Goal: Find specific page/section: Find specific page/section

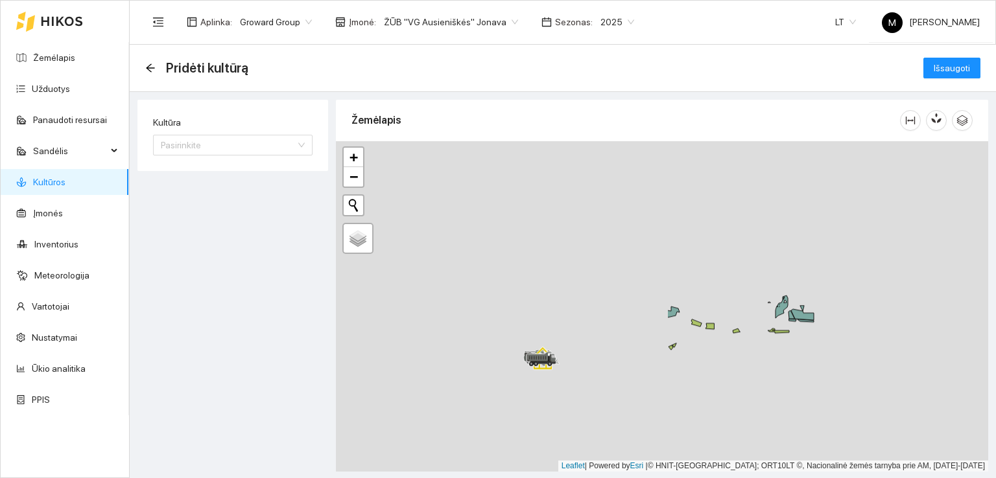
drag, startPoint x: 650, startPoint y: 378, endPoint x: 971, endPoint y: 503, distance: 343.8
click at [971, 478] on html "Žemėlapis Užduotys Panaudoti resursai Sandėlis Kultūros Įmonės Inventorius Mete…" at bounding box center [498, 239] width 996 height 478
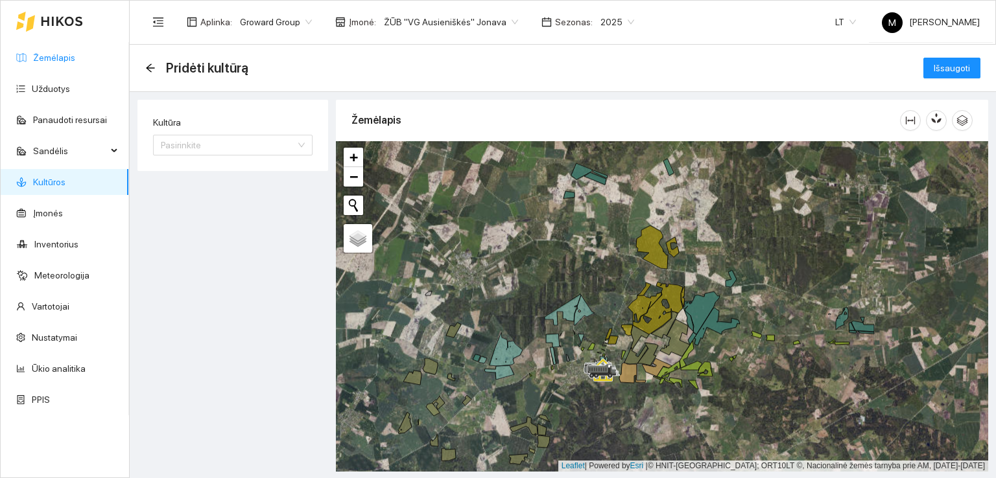
click at [53, 55] on link "Žemėlapis" at bounding box center [54, 58] width 42 height 10
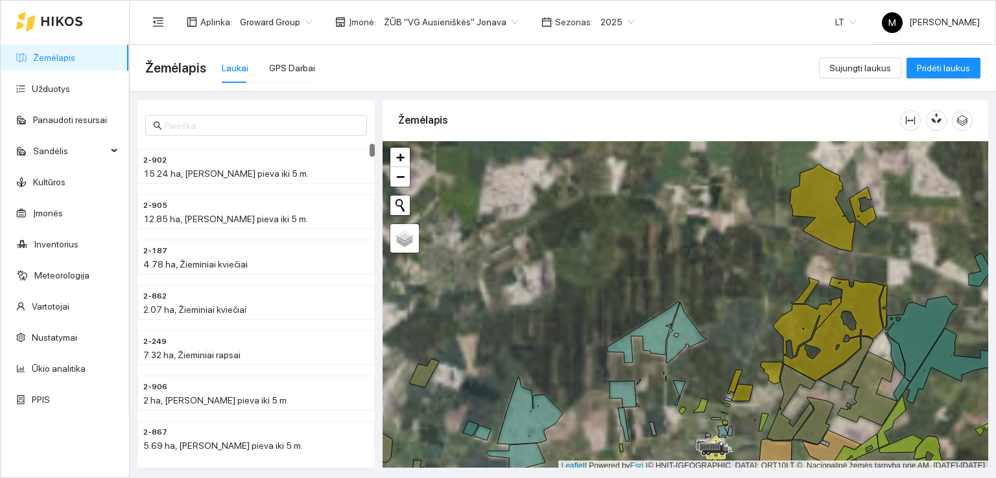
scroll to position [3, 0]
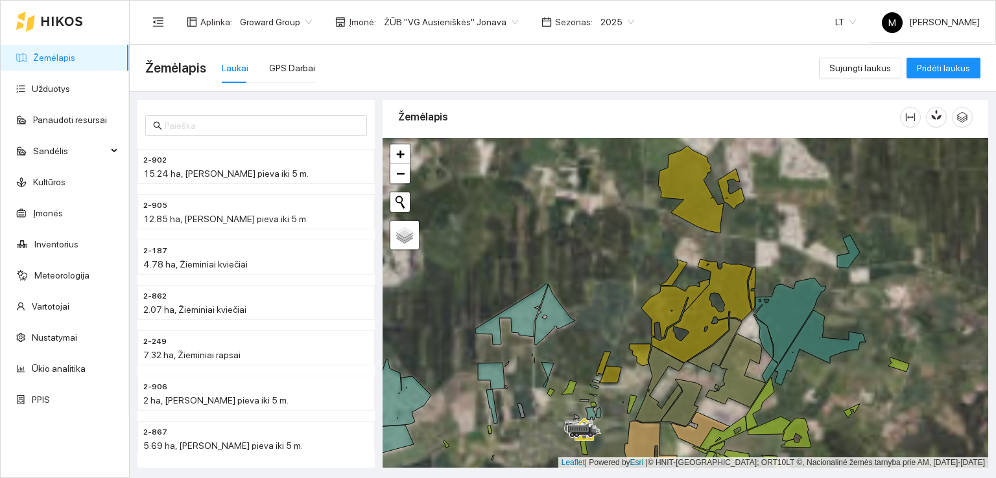
drag, startPoint x: 694, startPoint y: 353, endPoint x: 497, endPoint y: 323, distance: 198.7
click at [497, 324] on div at bounding box center [686, 303] width 606 height 331
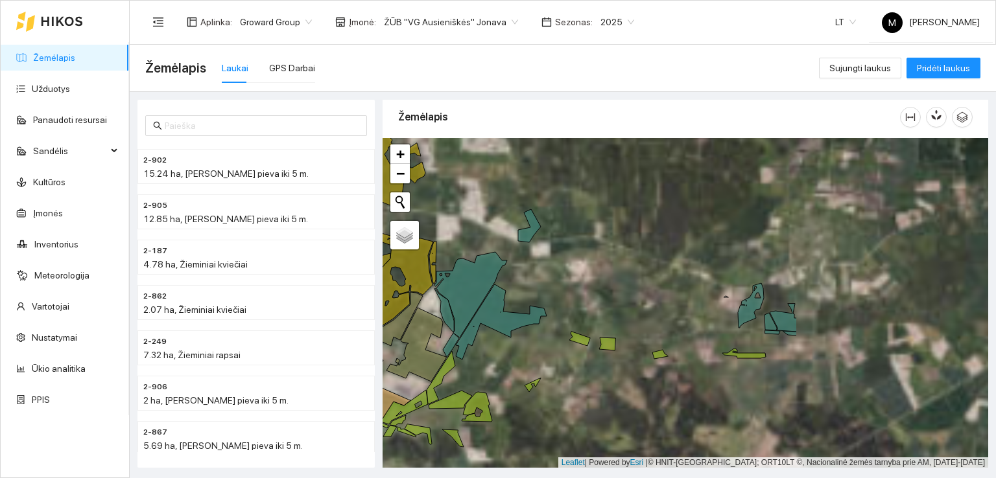
drag, startPoint x: 790, startPoint y: 356, endPoint x: 510, endPoint y: 335, distance: 280.8
click at [510, 335] on div at bounding box center [686, 303] width 606 height 331
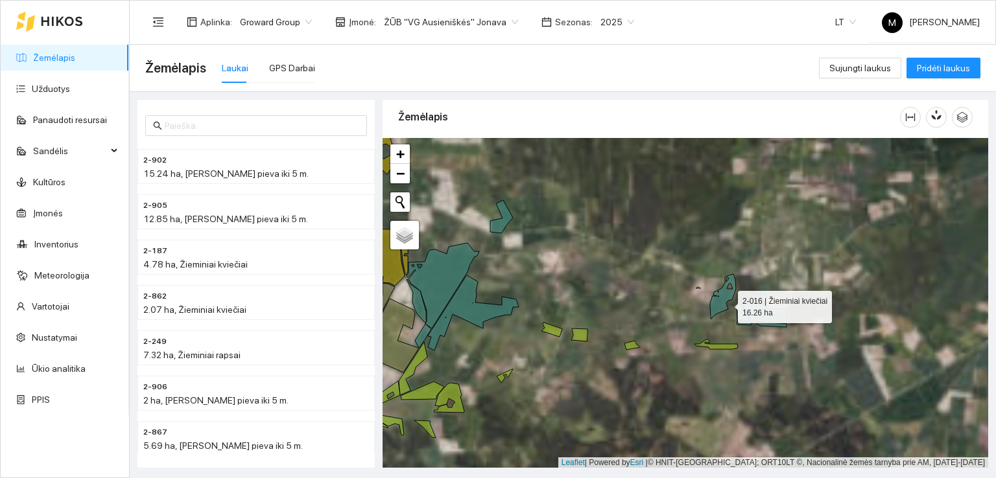
click at [726, 302] on icon at bounding box center [723, 296] width 26 height 45
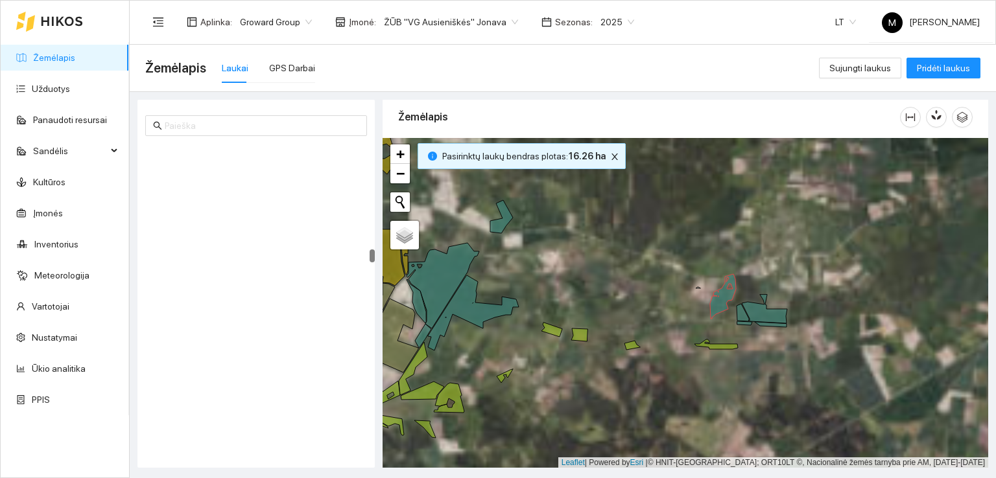
scroll to position [2716, 0]
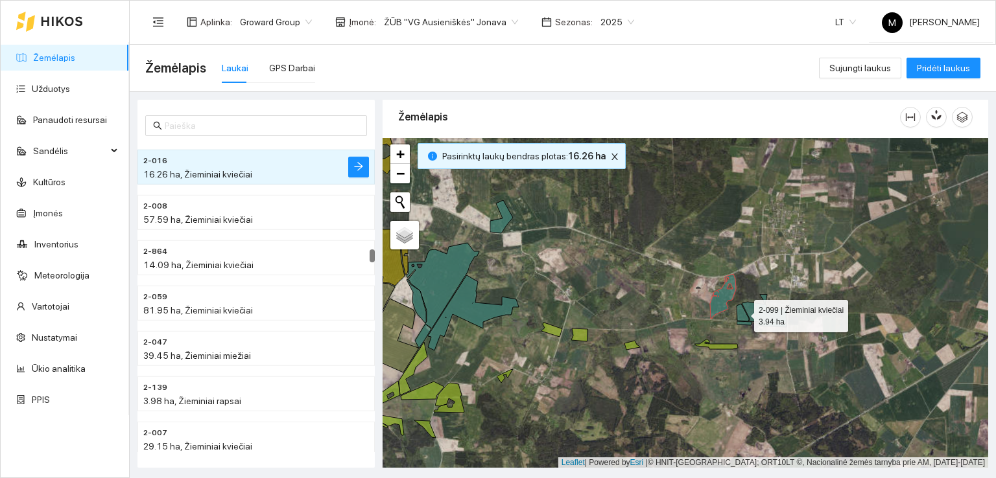
click at [742, 312] on icon at bounding box center [742, 313] width 12 height 18
click at [759, 312] on icon at bounding box center [764, 309] width 45 height 29
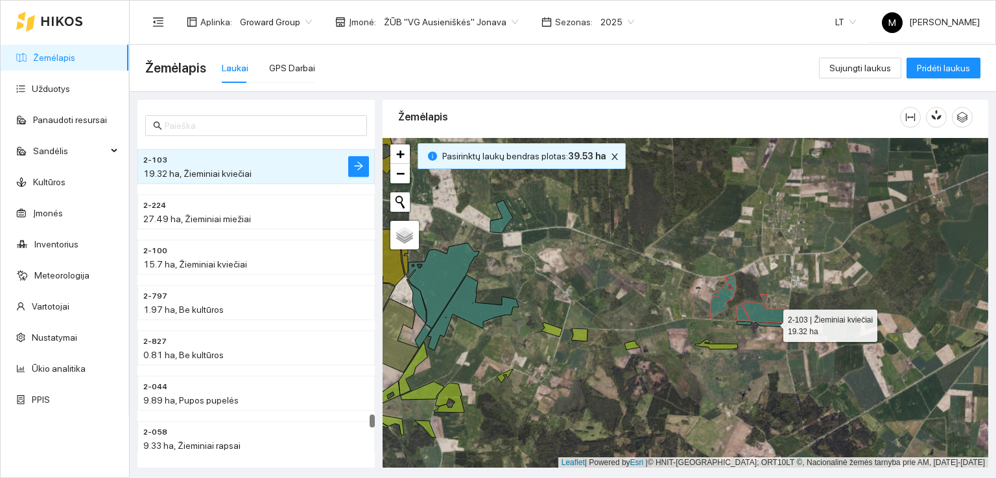
click at [772, 323] on icon at bounding box center [761, 325] width 49 height 6
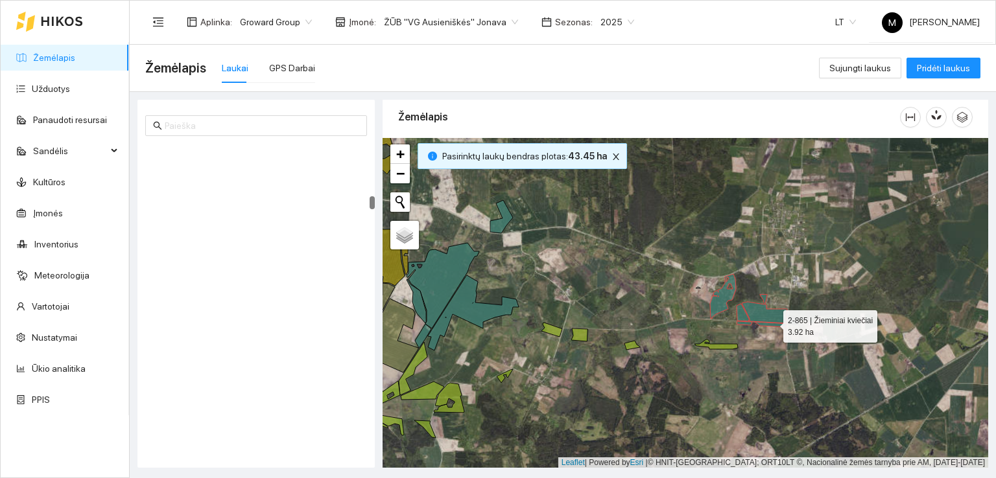
scroll to position [1359, 0]
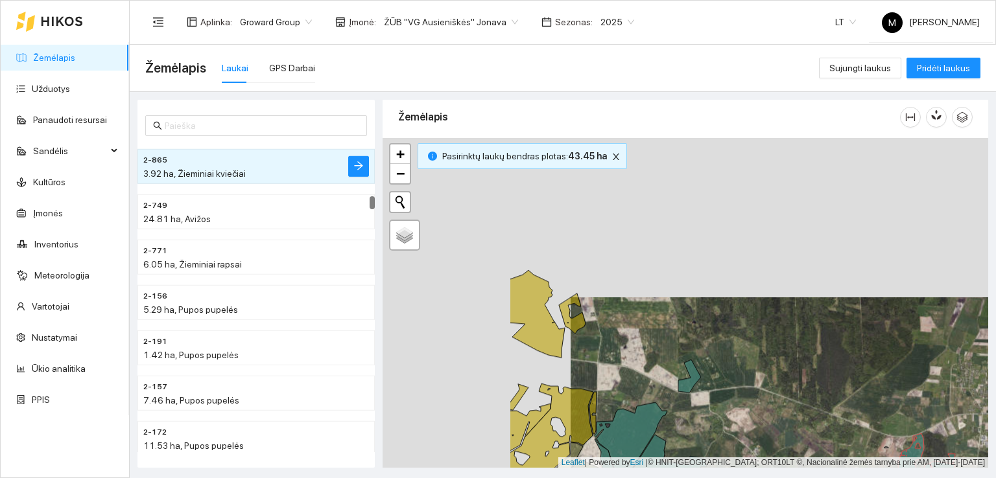
drag, startPoint x: 540, startPoint y: 248, endPoint x: 753, endPoint y: 453, distance: 295.8
click at [753, 452] on div at bounding box center [686, 303] width 606 height 331
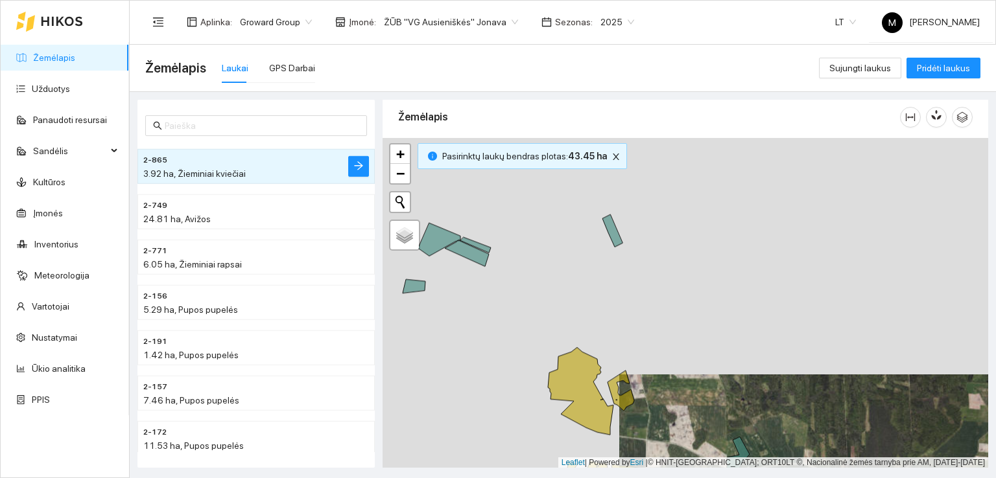
drag, startPoint x: 464, startPoint y: 273, endPoint x: 467, endPoint y: 307, distance: 33.8
click at [488, 307] on div at bounding box center [686, 303] width 606 height 331
click at [412, 285] on icon at bounding box center [414, 287] width 23 height 14
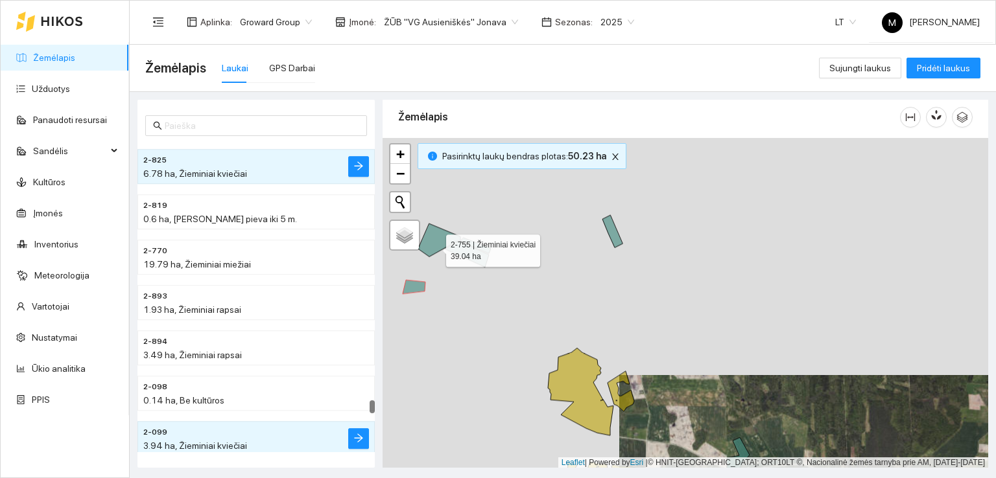
click at [434, 247] on icon at bounding box center [454, 245] width 73 height 43
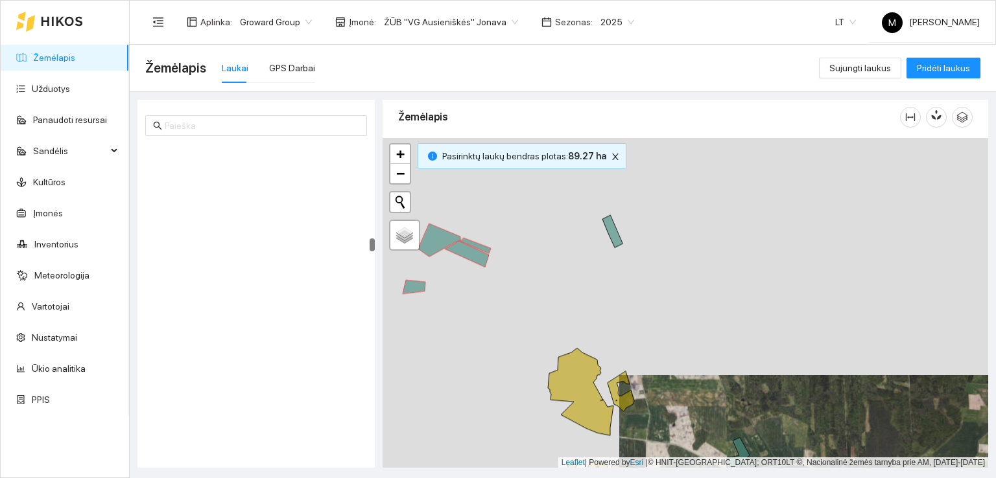
scroll to position [2445, 0]
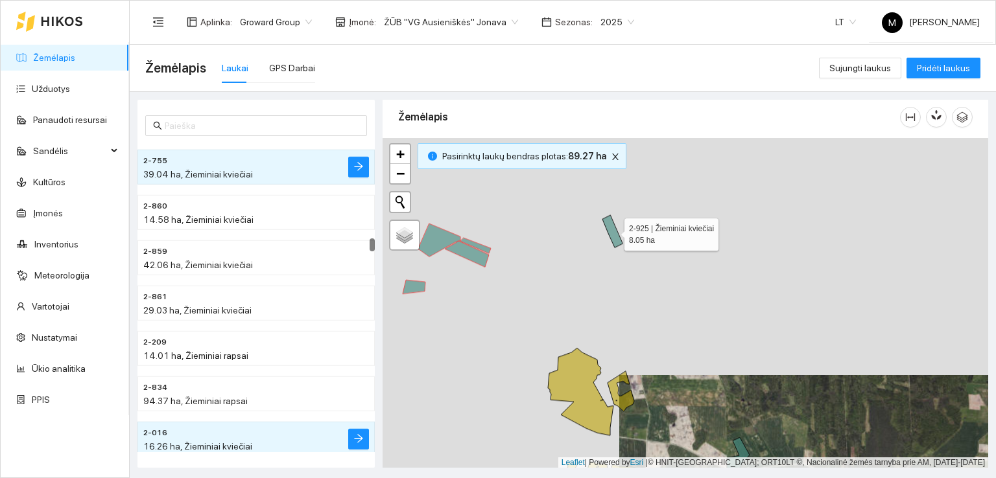
click at [616, 232] on icon at bounding box center [612, 231] width 20 height 32
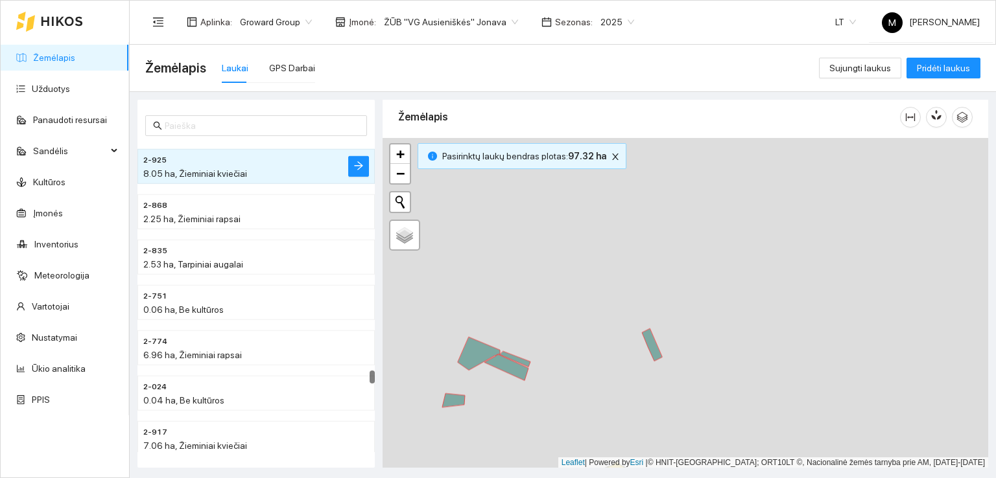
drag, startPoint x: 669, startPoint y: 203, endPoint x: 726, endPoint y: 405, distance: 210.2
click at [726, 405] on div at bounding box center [686, 303] width 606 height 331
drag, startPoint x: 524, startPoint y: 240, endPoint x: 591, endPoint y: 384, distance: 158.9
click at [600, 390] on div at bounding box center [686, 303] width 606 height 331
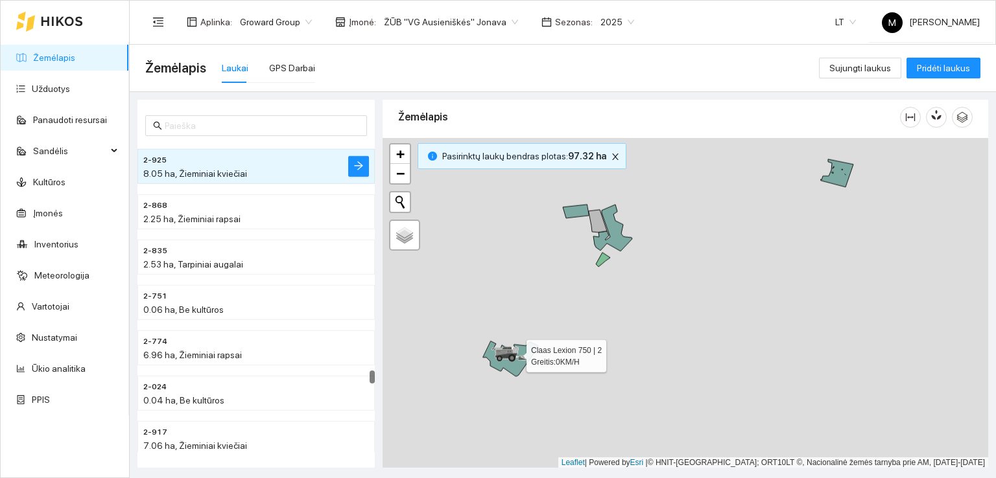
click at [513, 361] on icon at bounding box center [511, 358] width 7 height 7
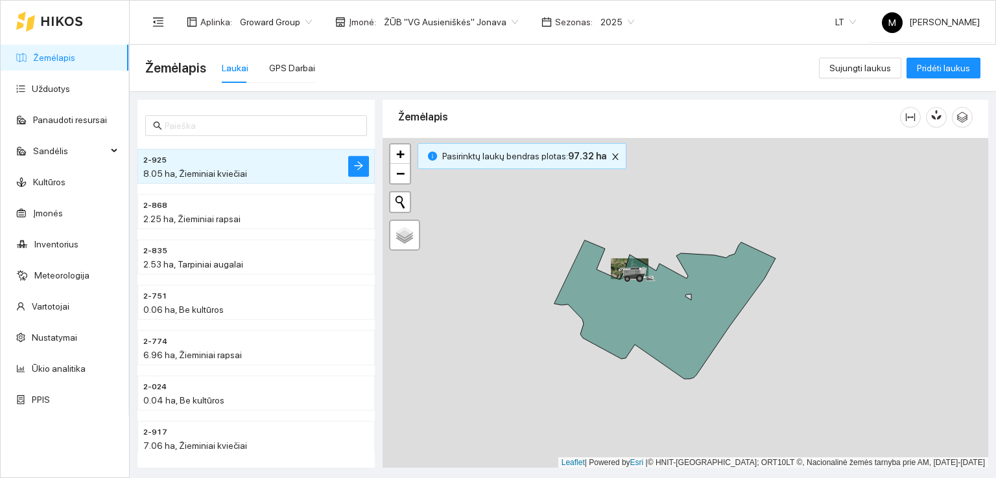
drag, startPoint x: 860, startPoint y: 401, endPoint x: 764, endPoint y: 298, distance: 141.3
click at [765, 300] on div at bounding box center [686, 303] width 606 height 331
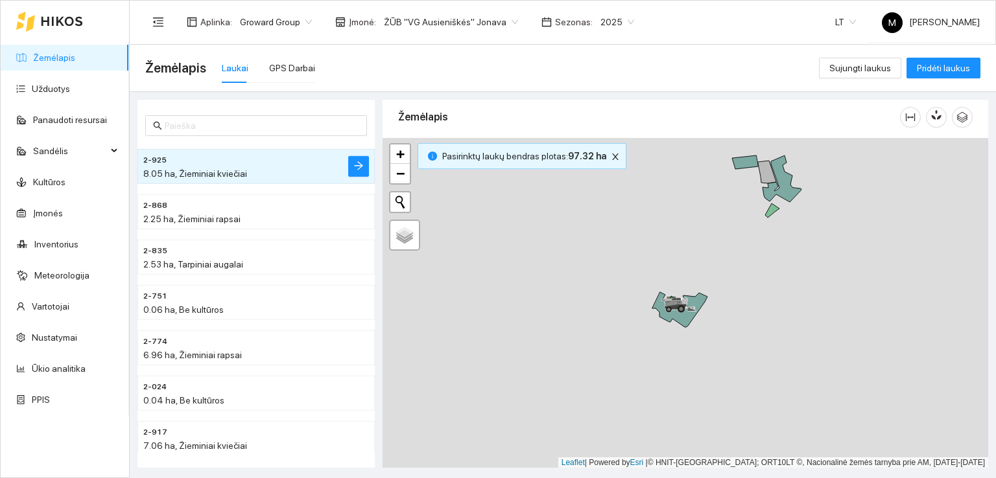
drag, startPoint x: 759, startPoint y: 388, endPoint x: 705, endPoint y: 361, distance: 60.0
click at [705, 361] on div at bounding box center [686, 303] width 606 height 331
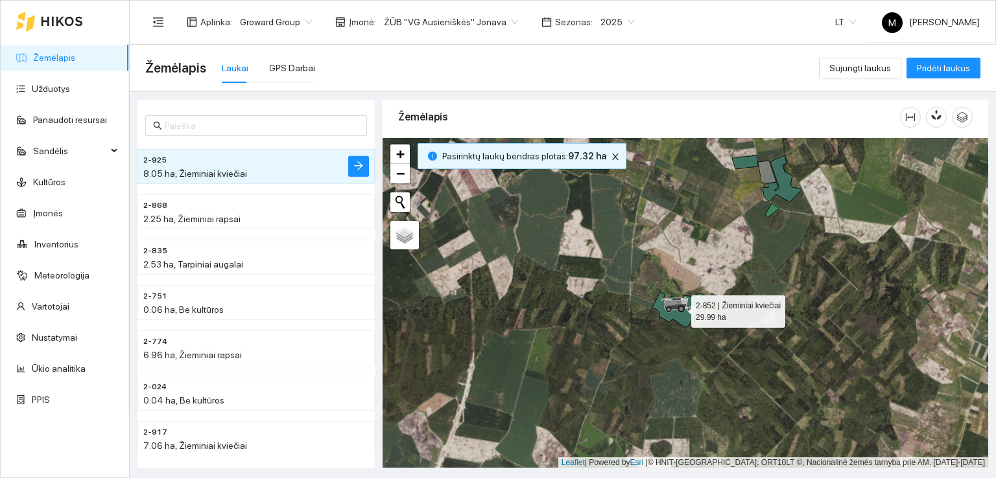
click at [688, 316] on icon at bounding box center [679, 309] width 55 height 35
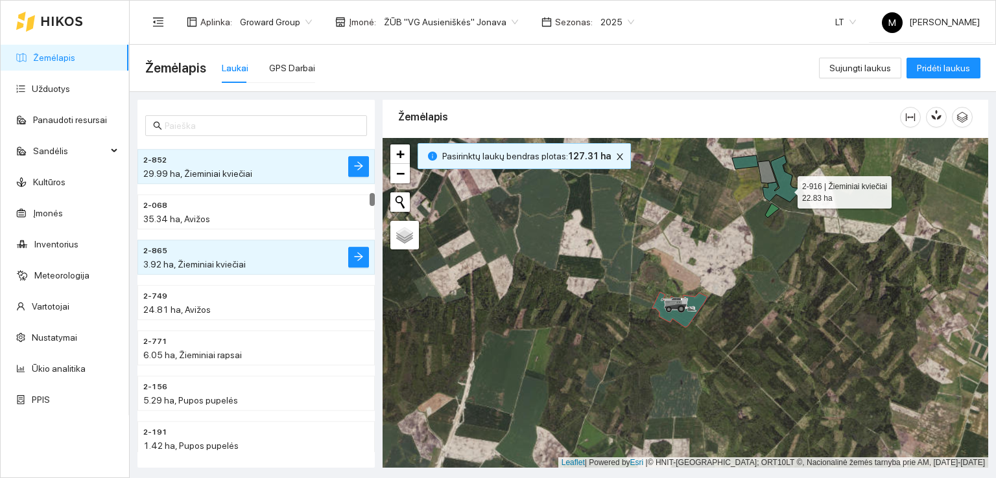
click at [786, 189] on icon at bounding box center [781, 179] width 39 height 47
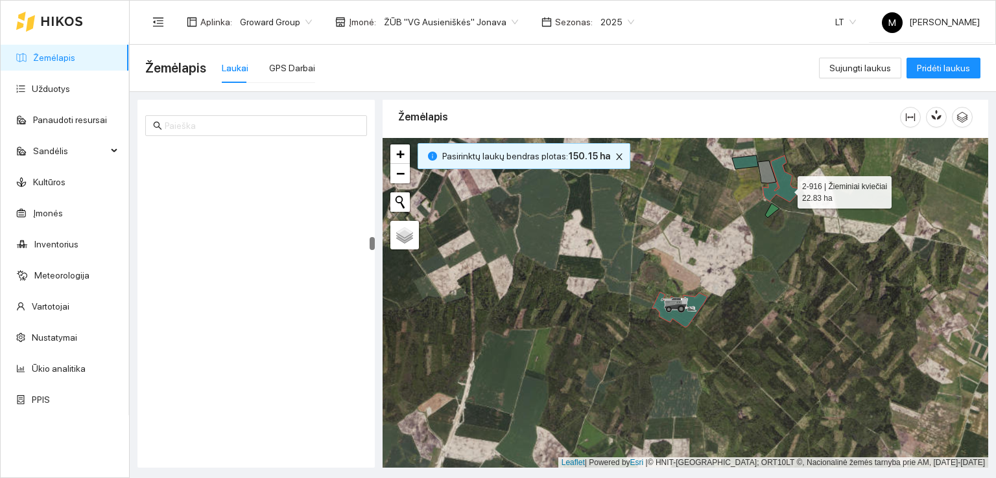
scroll to position [2401, 0]
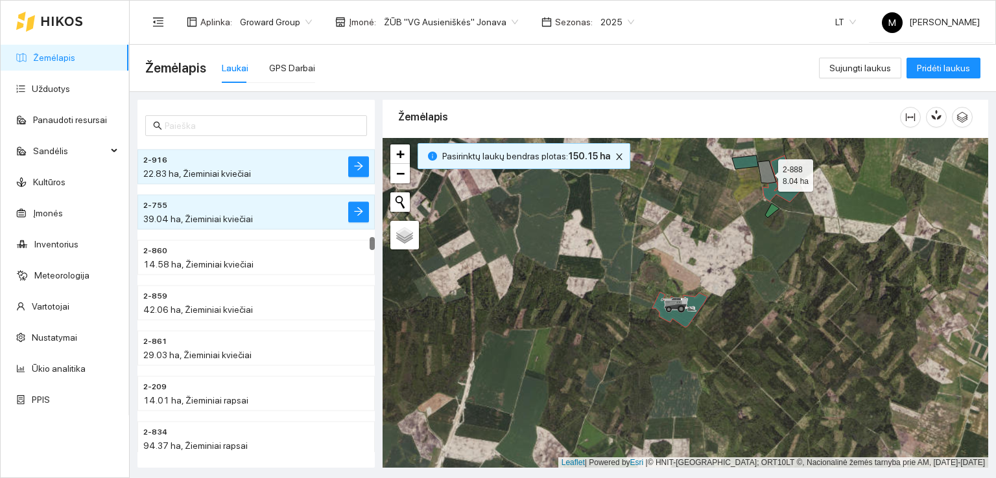
click at [769, 176] on icon at bounding box center [767, 172] width 18 height 23
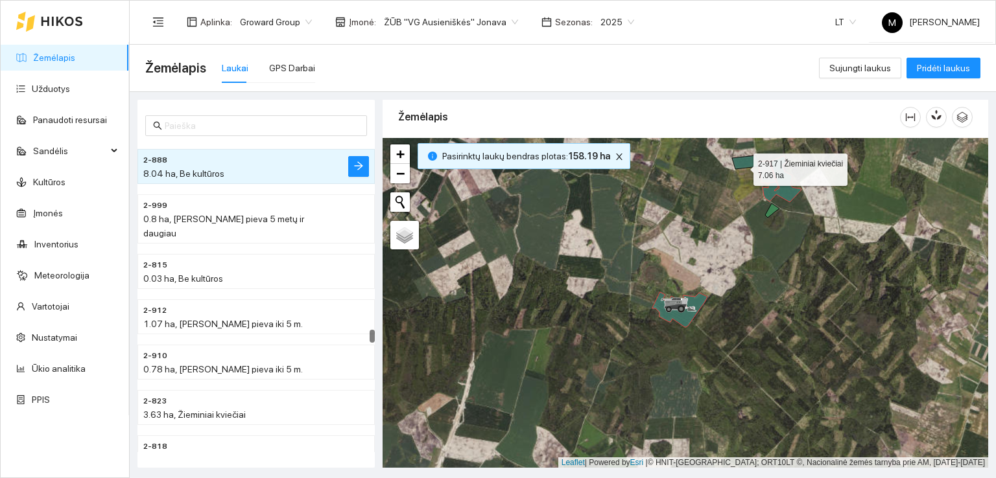
click at [742, 166] on icon at bounding box center [745, 163] width 26 height 14
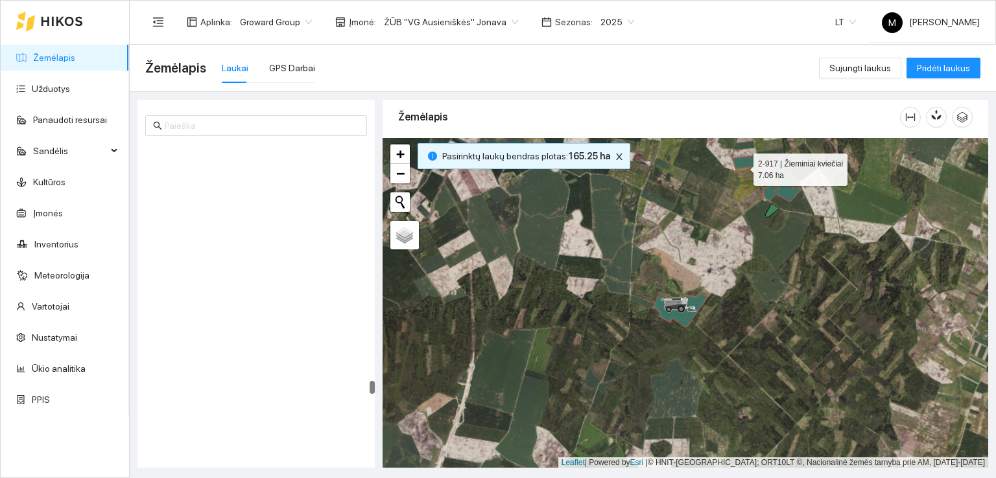
scroll to position [6116, 0]
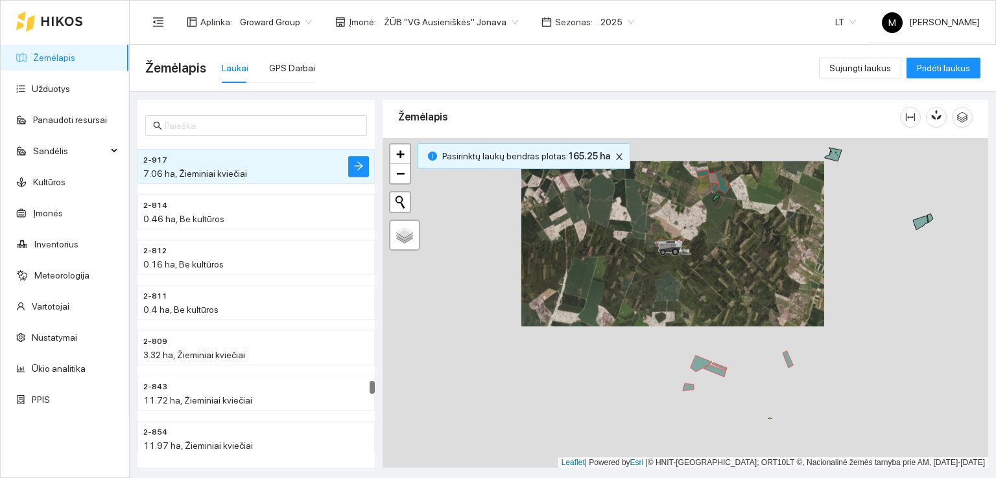
drag, startPoint x: 626, startPoint y: 361, endPoint x: 631, endPoint y: 246, distance: 114.9
click at [632, 248] on div at bounding box center [686, 303] width 606 height 331
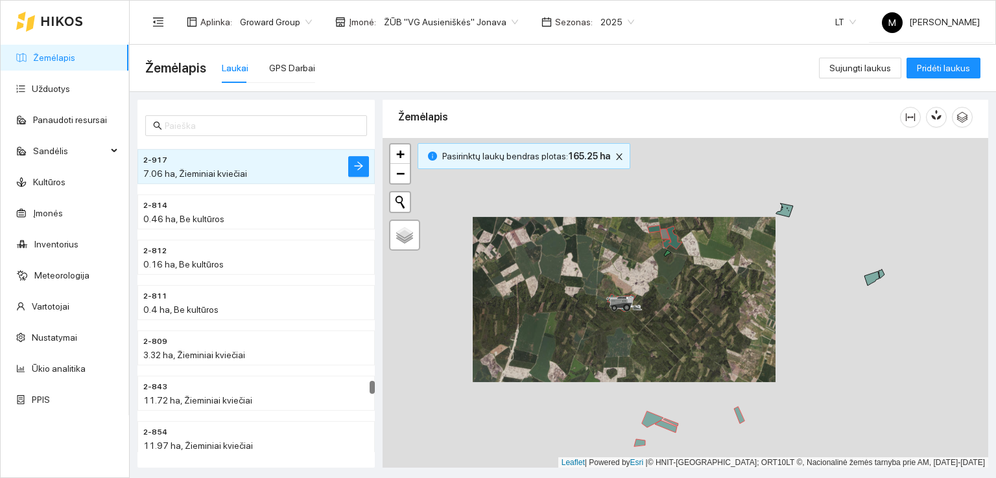
drag, startPoint x: 749, startPoint y: 244, endPoint x: 657, endPoint y: 403, distance: 183.0
click at [657, 403] on div at bounding box center [686, 303] width 606 height 331
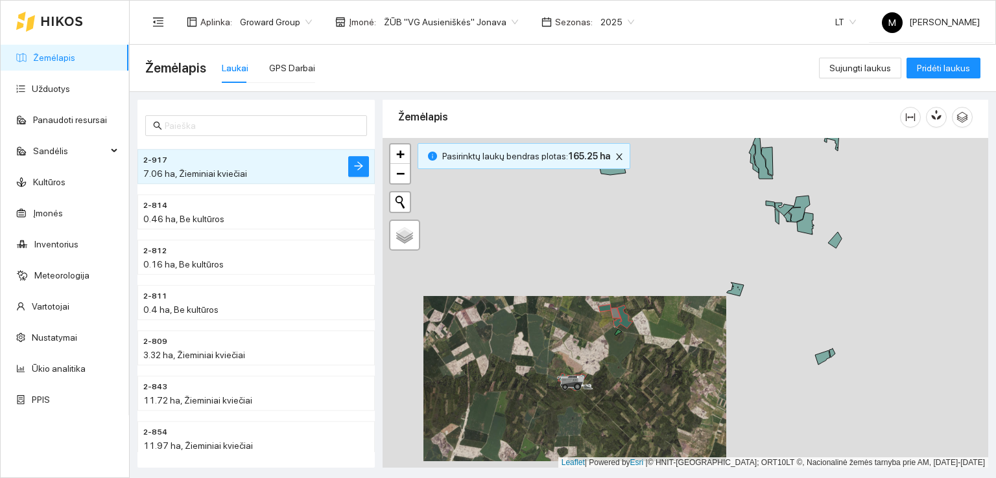
drag, startPoint x: 692, startPoint y: 283, endPoint x: 669, endPoint y: 371, distance: 91.2
click at [669, 371] on div at bounding box center [686, 303] width 606 height 331
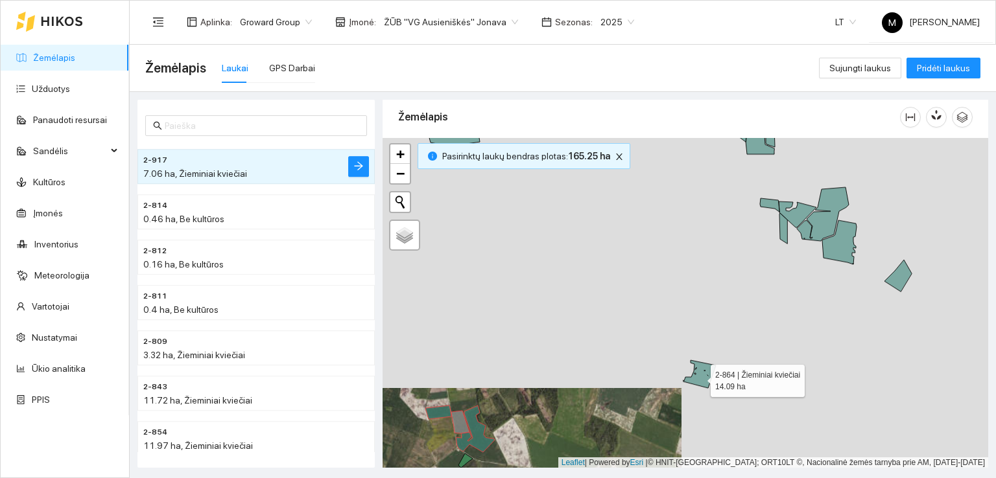
click at [699, 377] on icon at bounding box center [699, 374] width 32 height 28
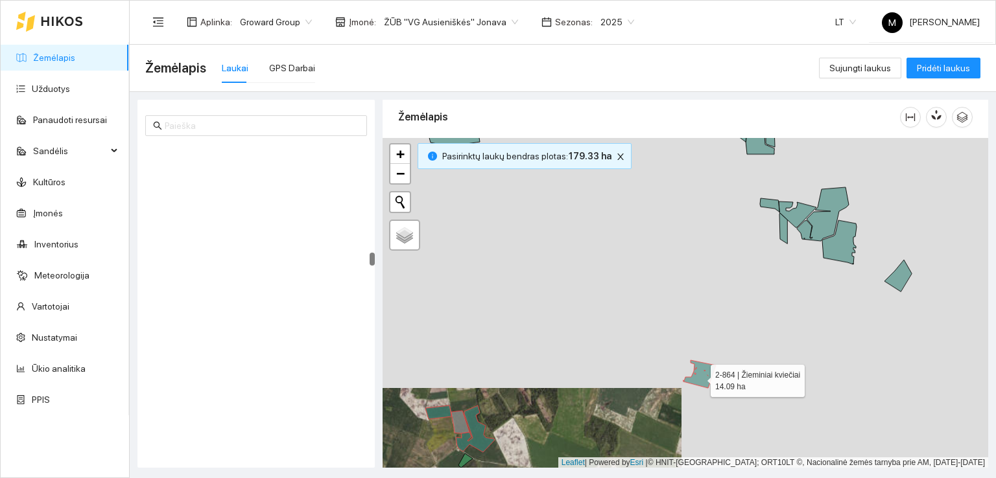
scroll to position [2809, 0]
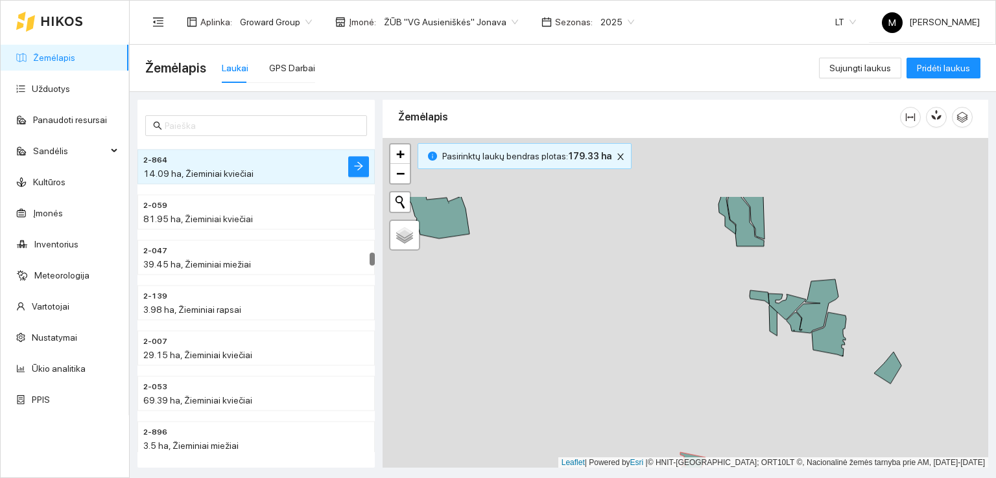
drag, startPoint x: 734, startPoint y: 249, endPoint x: 718, endPoint y: 395, distance: 146.7
click at [718, 395] on div at bounding box center [686, 303] width 606 height 331
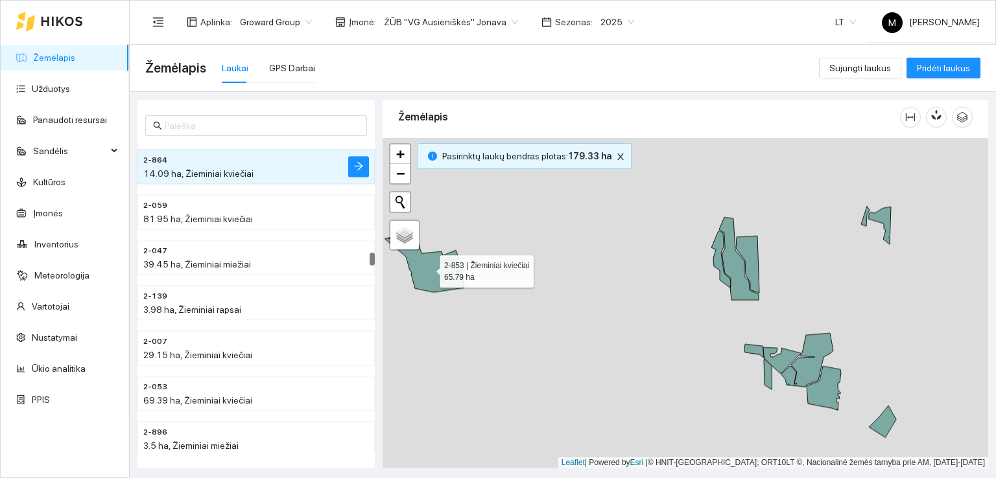
click at [428, 268] on icon at bounding box center [424, 263] width 79 height 58
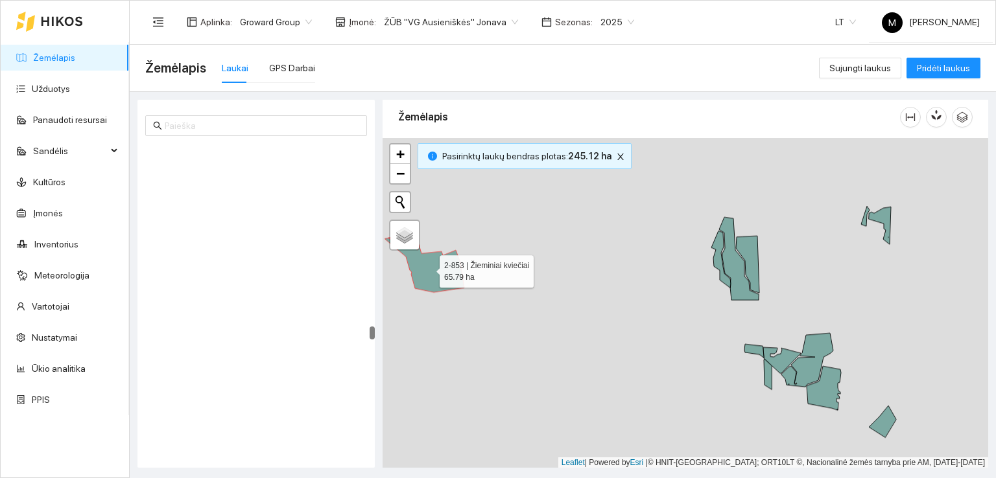
scroll to position [4711, 0]
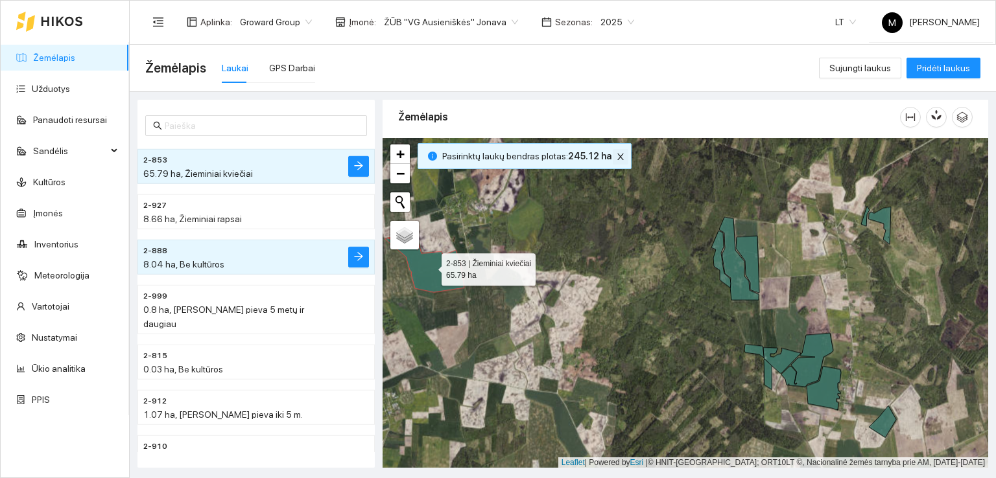
click at [617, 154] on icon "close" at bounding box center [620, 156] width 9 height 9
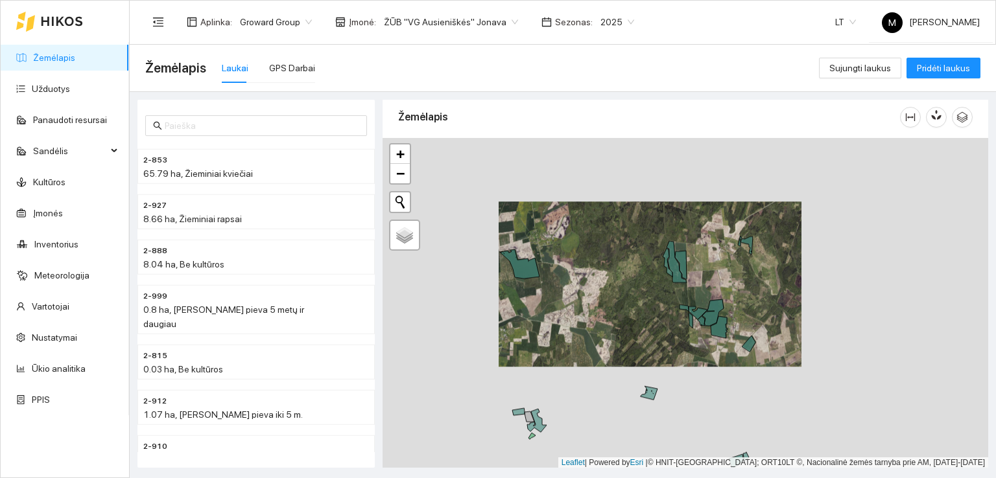
drag, startPoint x: 607, startPoint y: 261, endPoint x: 641, endPoint y: 212, distance: 59.5
click at [641, 212] on div at bounding box center [686, 303] width 606 height 331
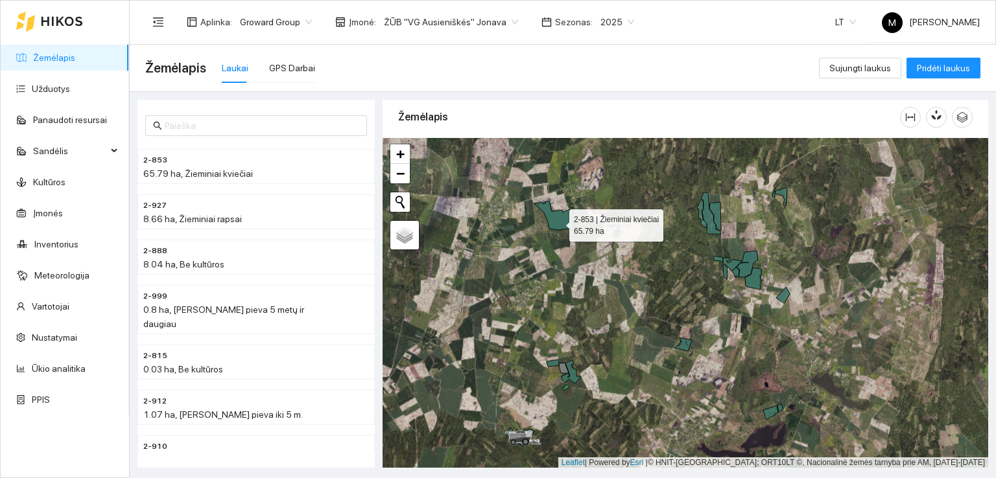
click at [558, 222] on icon at bounding box center [554, 215] width 40 height 29
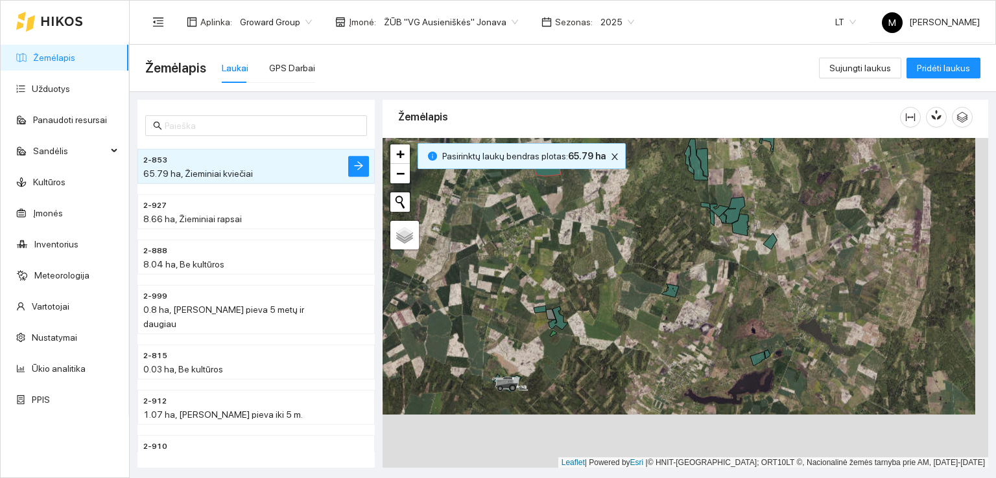
drag, startPoint x: 622, startPoint y: 371, endPoint x: 609, endPoint y: 318, distance: 55.4
click at [609, 318] on div at bounding box center [686, 303] width 606 height 331
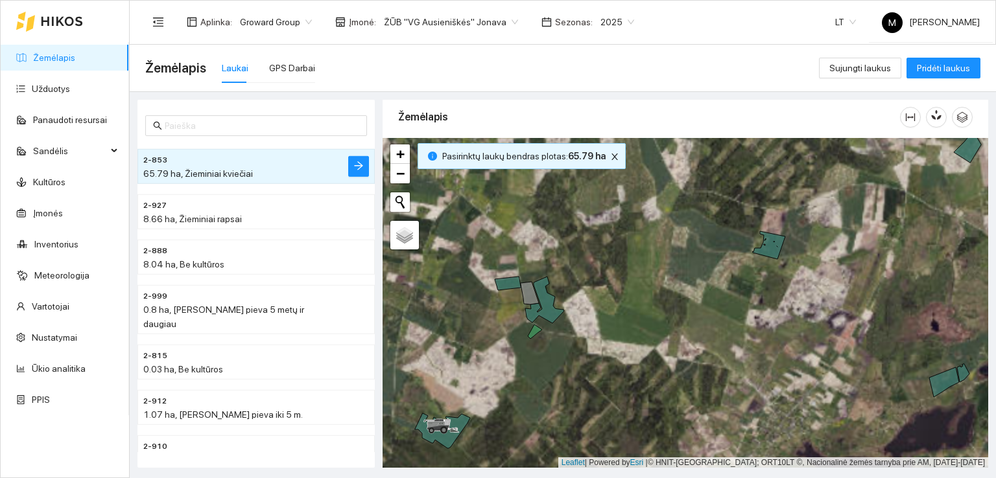
drag, startPoint x: 560, startPoint y: 334, endPoint x: 587, endPoint y: 336, distance: 27.4
click at [587, 336] on div at bounding box center [686, 303] width 606 height 331
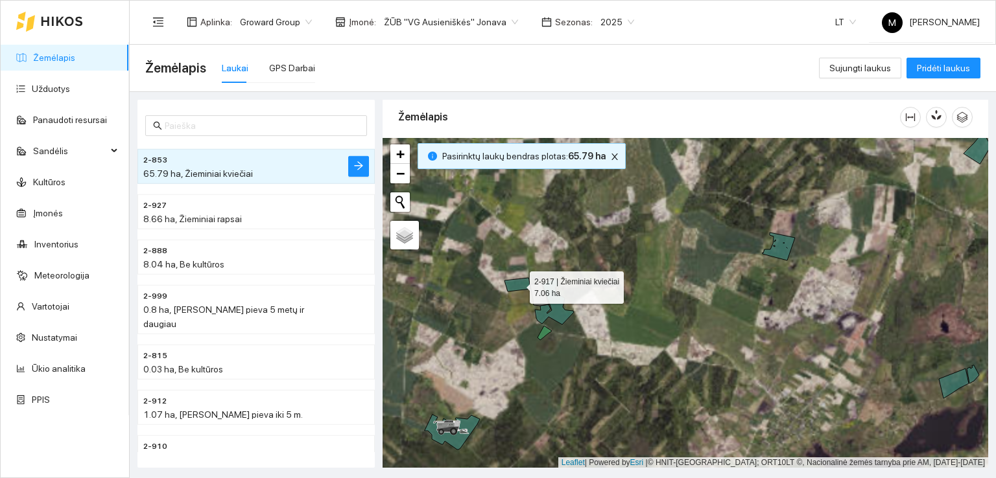
click at [520, 280] on icon at bounding box center [517, 285] width 26 height 14
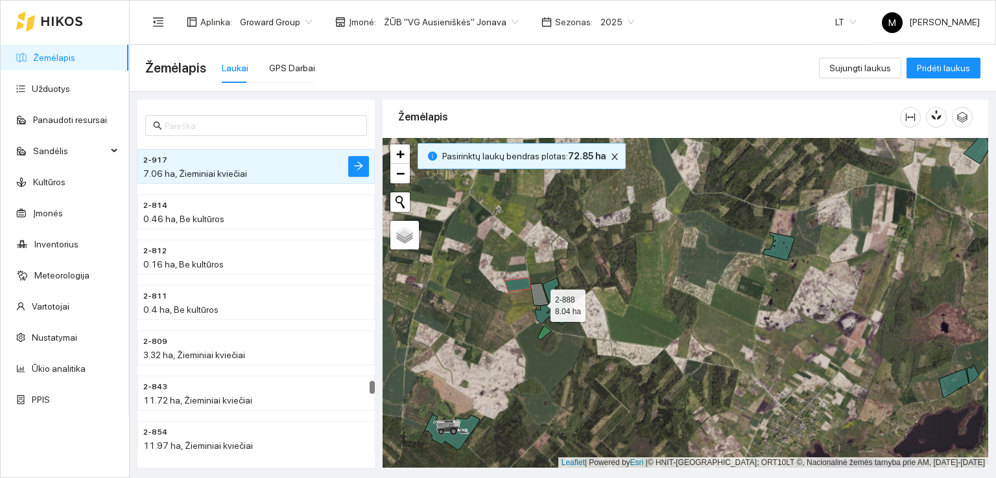
click at [539, 301] on icon at bounding box center [539, 294] width 18 height 23
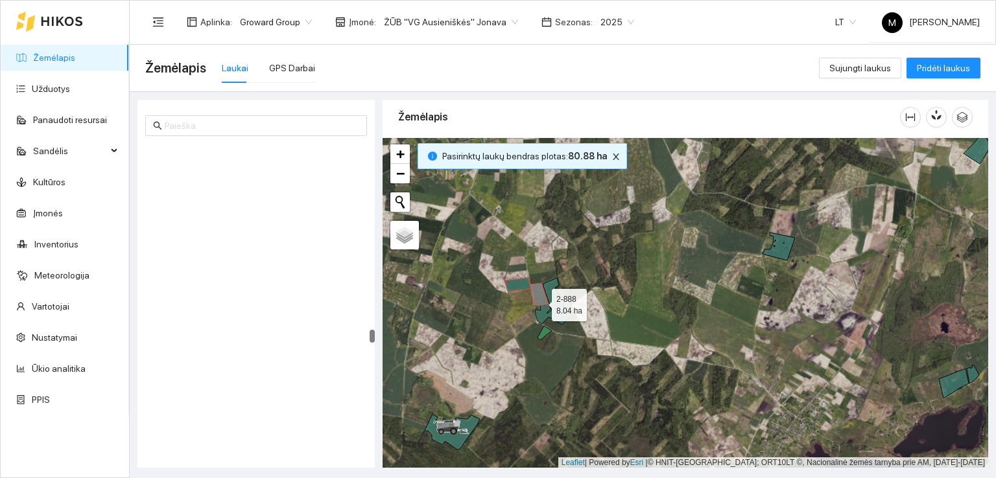
scroll to position [4802, 0]
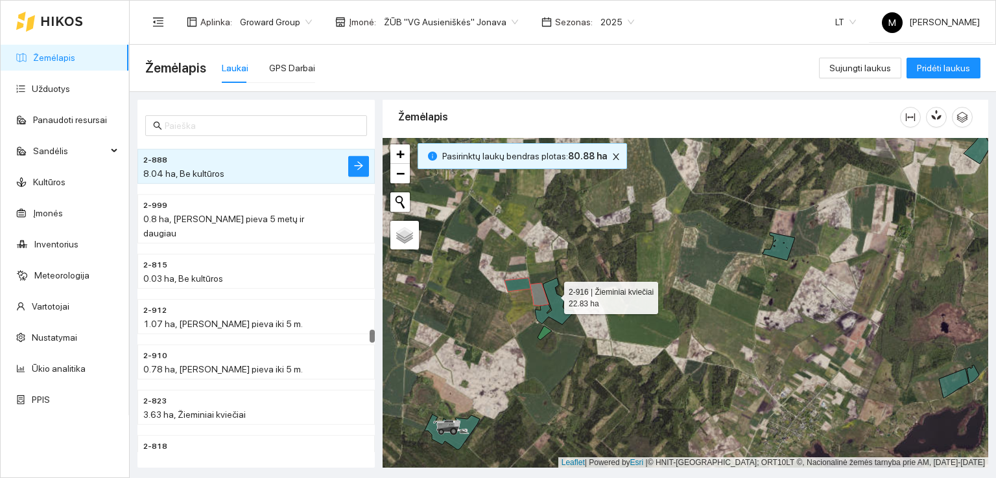
click at [552, 294] on icon at bounding box center [554, 301] width 39 height 47
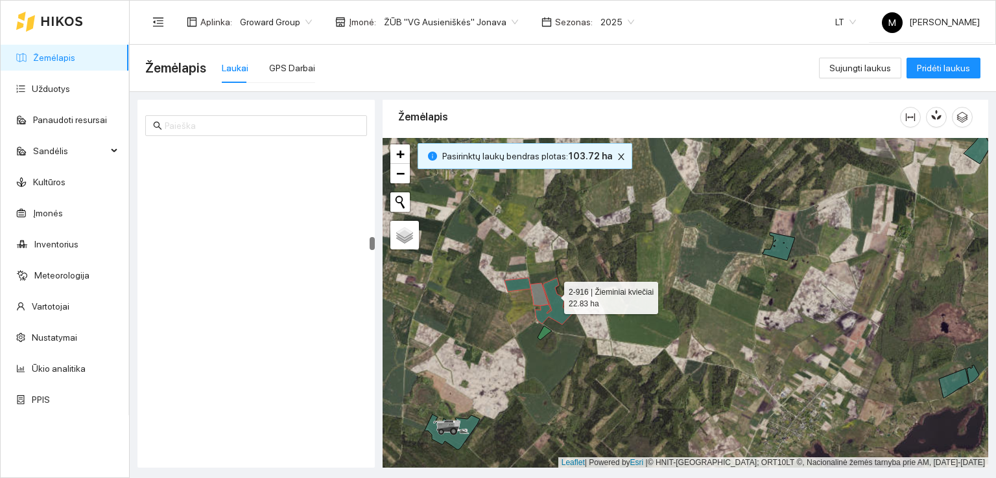
scroll to position [2401, 0]
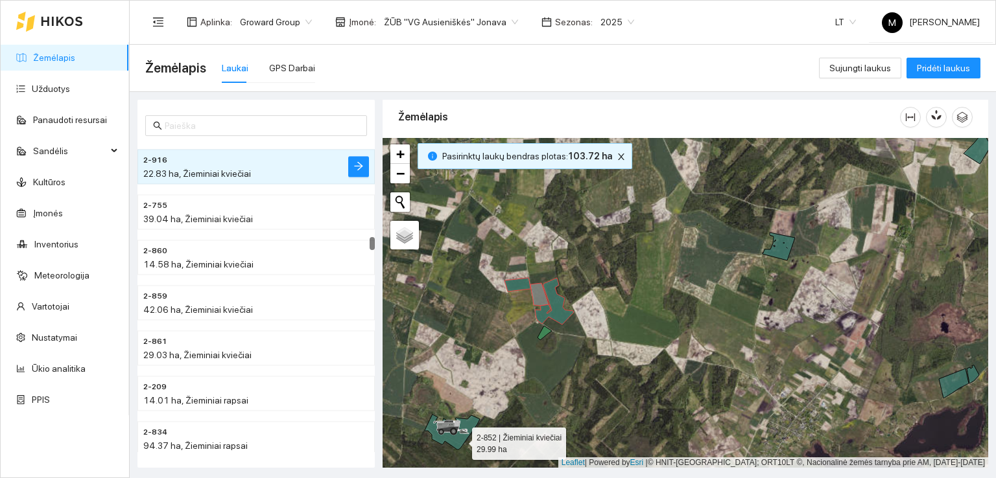
click at [460, 440] on icon at bounding box center [452, 432] width 55 height 35
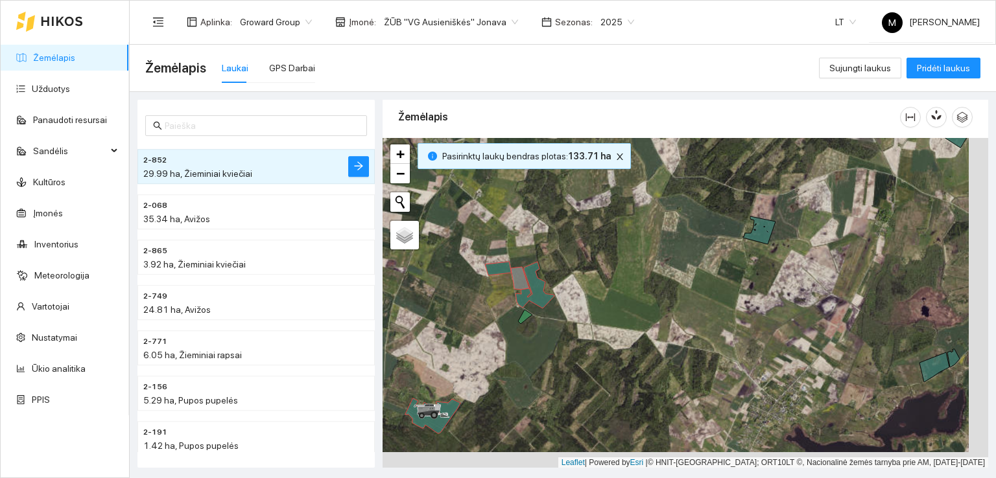
drag, startPoint x: 643, startPoint y: 422, endPoint x: 541, endPoint y: 326, distance: 139.9
click at [541, 326] on div at bounding box center [686, 303] width 606 height 331
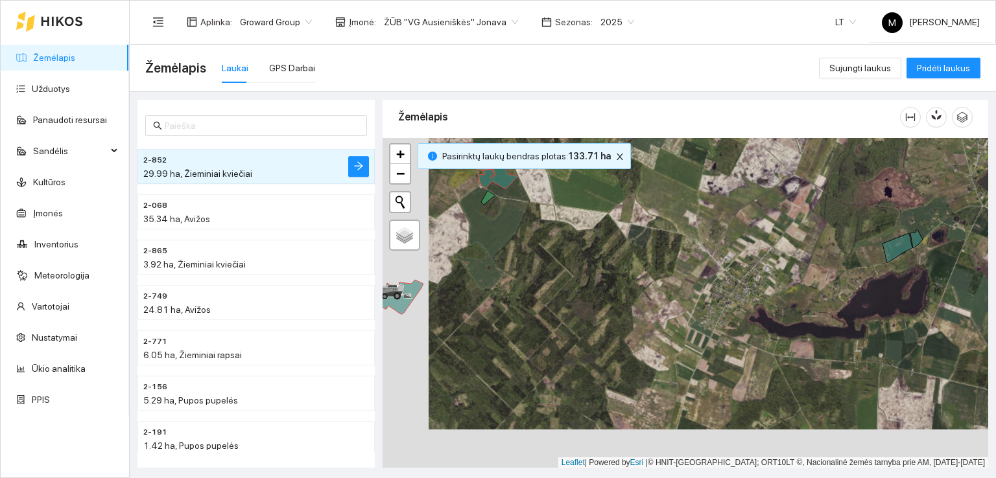
drag, startPoint x: 612, startPoint y: 352, endPoint x: 689, endPoint y: 273, distance: 110.5
click at [689, 274] on div at bounding box center [686, 303] width 606 height 331
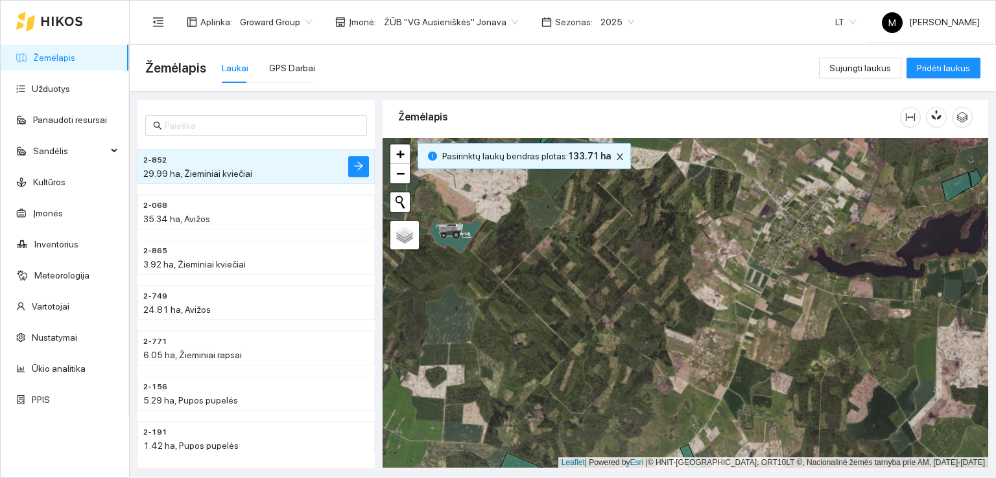
drag, startPoint x: 544, startPoint y: 401, endPoint x: 577, endPoint y: 299, distance: 107.6
click at [577, 299] on div at bounding box center [686, 303] width 606 height 331
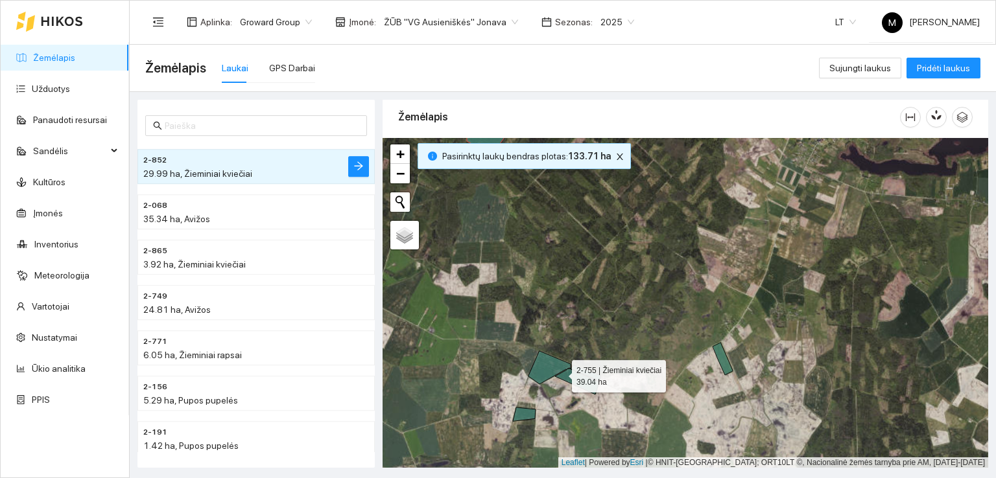
click at [550, 366] on icon at bounding box center [564, 372] width 73 height 43
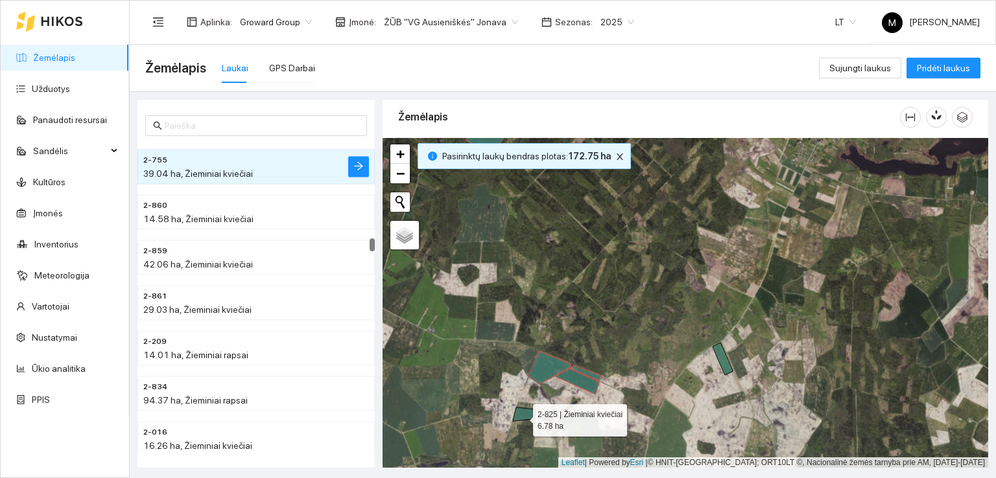
click at [521, 417] on icon at bounding box center [524, 415] width 23 height 14
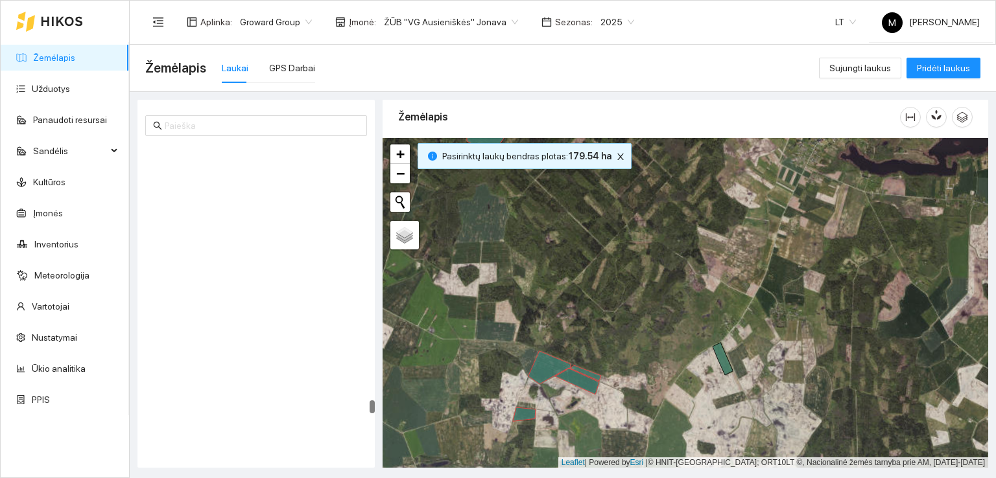
scroll to position [6615, 0]
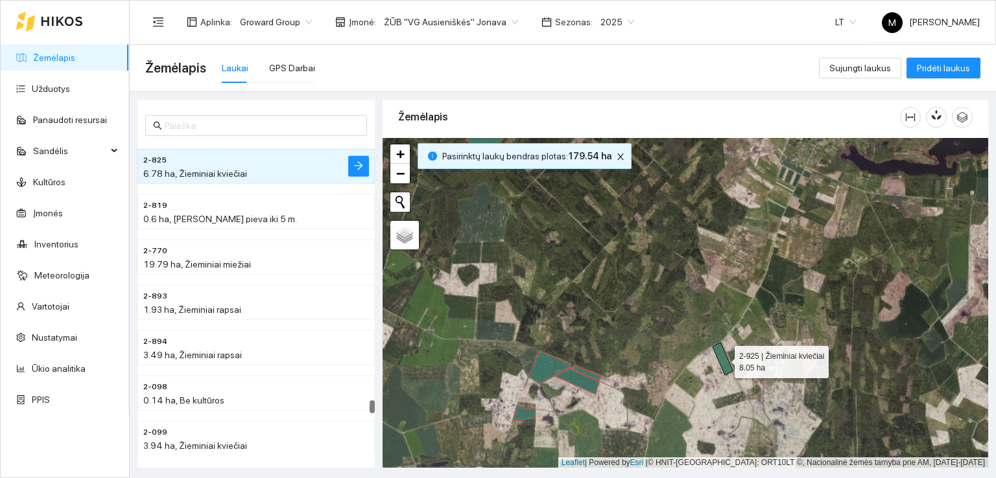
click at [720, 353] on icon at bounding box center [723, 359] width 20 height 32
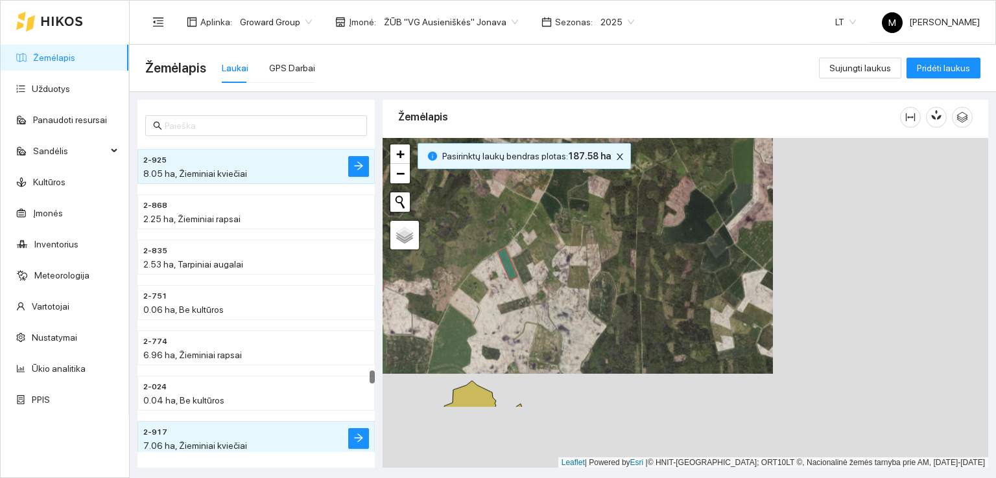
drag, startPoint x: 795, startPoint y: 399, endPoint x: 582, endPoint y: 312, distance: 230.9
click at [578, 304] on div at bounding box center [686, 303] width 606 height 331
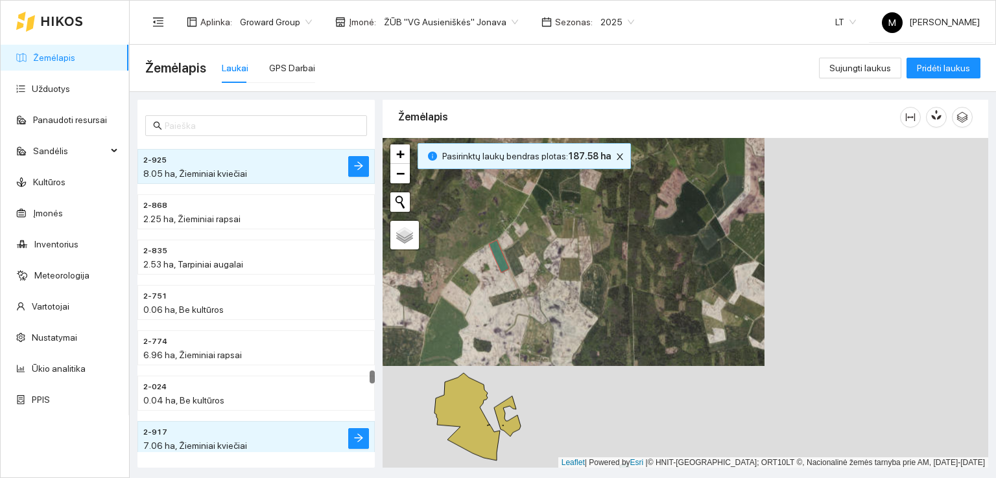
drag, startPoint x: 640, startPoint y: 395, endPoint x: 543, endPoint y: 303, distance: 133.4
click at [544, 304] on div at bounding box center [686, 303] width 606 height 331
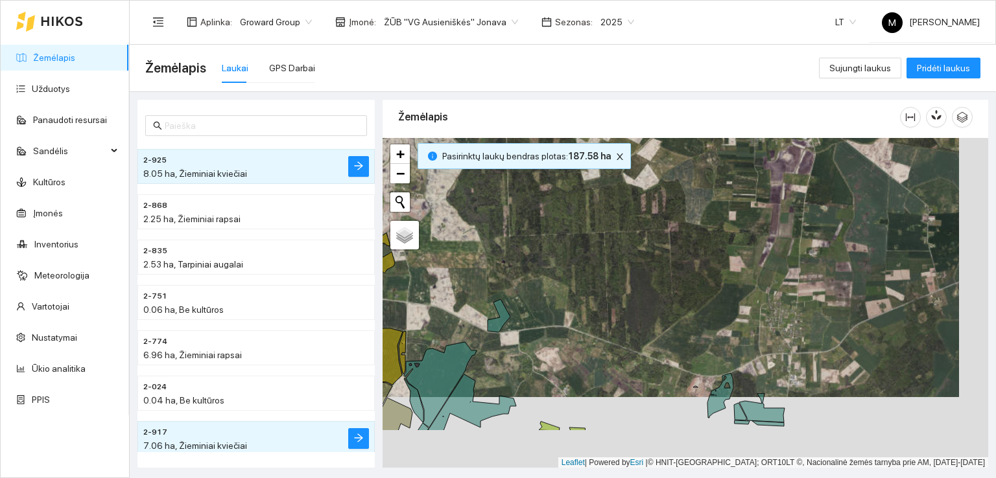
drag, startPoint x: 645, startPoint y: 431, endPoint x: 610, endPoint y: 350, distance: 88.3
click at [610, 350] on div at bounding box center [686, 303] width 606 height 331
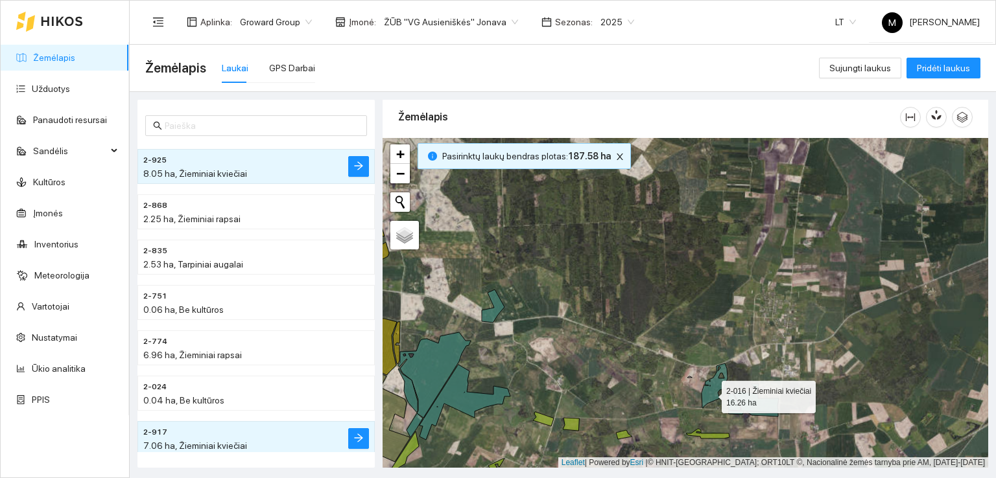
click at [710, 394] on icon at bounding box center [714, 386] width 26 height 45
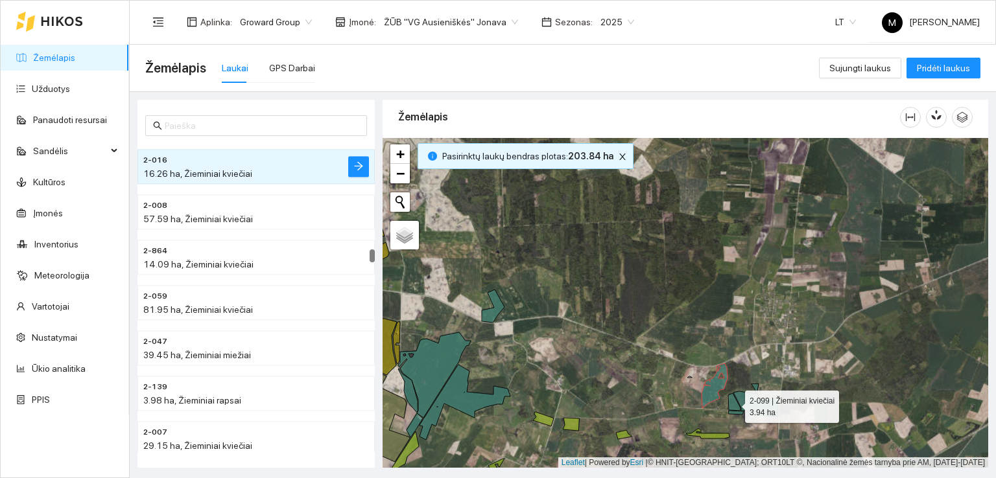
click at [731, 406] on icon at bounding box center [734, 403] width 12 height 18
click at [753, 404] on icon at bounding box center [755, 398] width 45 height 29
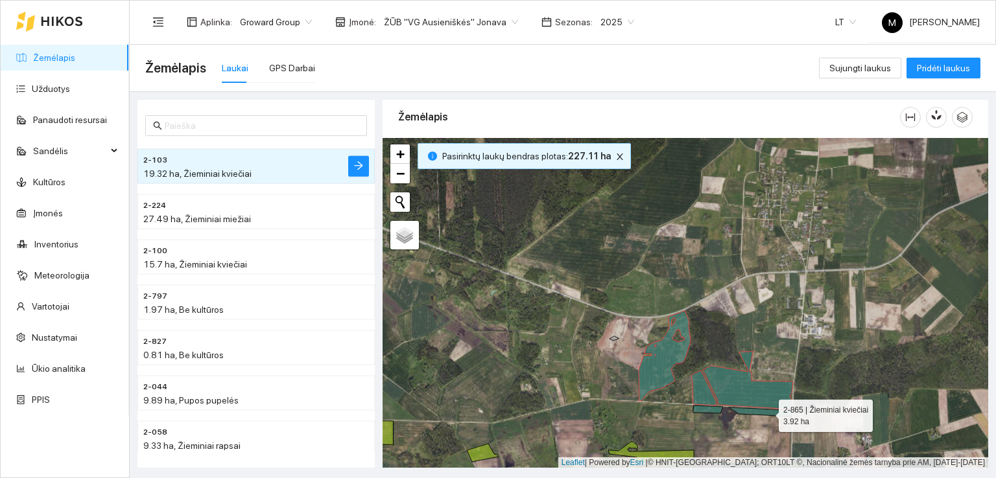
click at [767, 412] on icon at bounding box center [742, 411] width 99 height 11
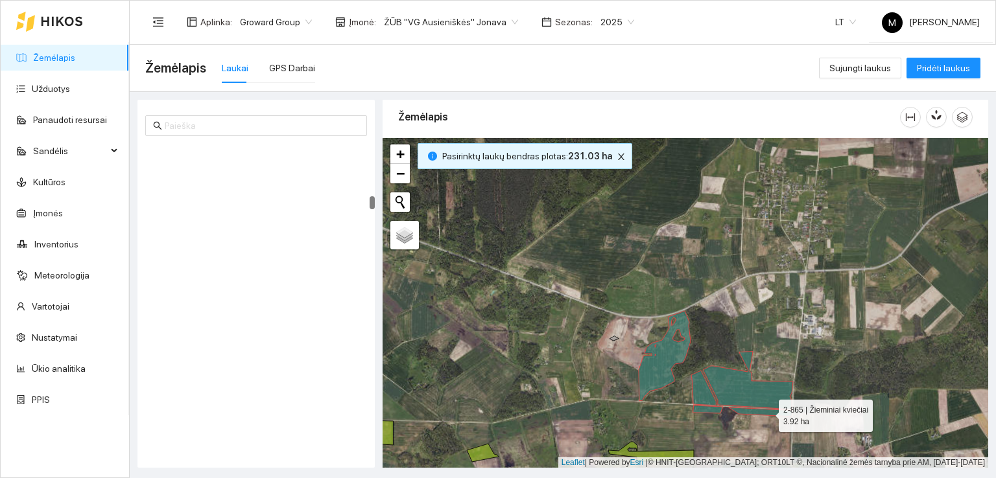
scroll to position [1359, 0]
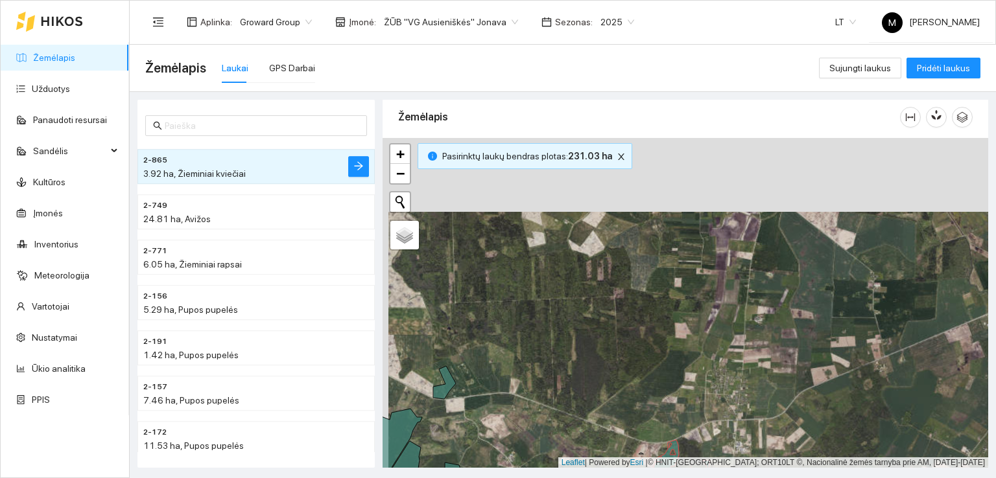
drag, startPoint x: 593, startPoint y: 309, endPoint x: 598, endPoint y: 383, distance: 74.1
click at [598, 383] on div at bounding box center [686, 303] width 606 height 331
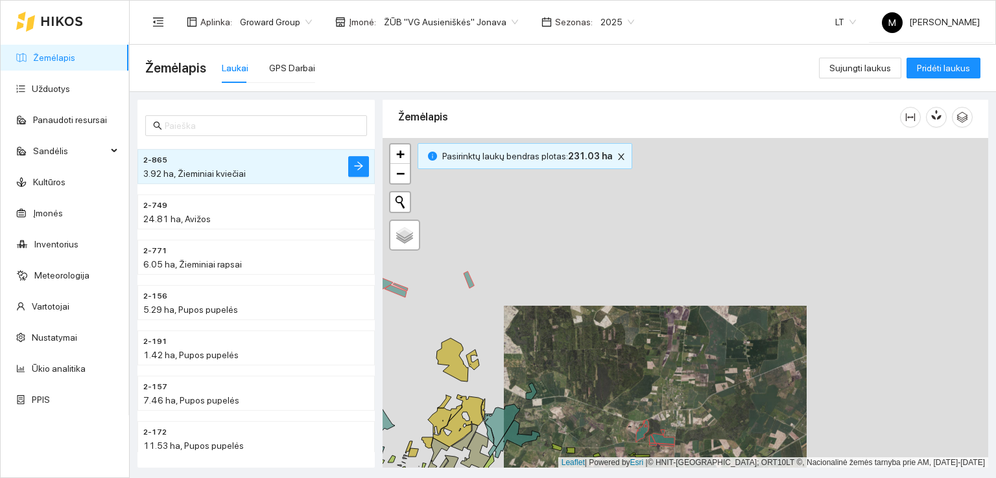
drag, startPoint x: 622, startPoint y: 296, endPoint x: 623, endPoint y: 371, distance: 75.2
click at [622, 369] on div at bounding box center [686, 303] width 606 height 331
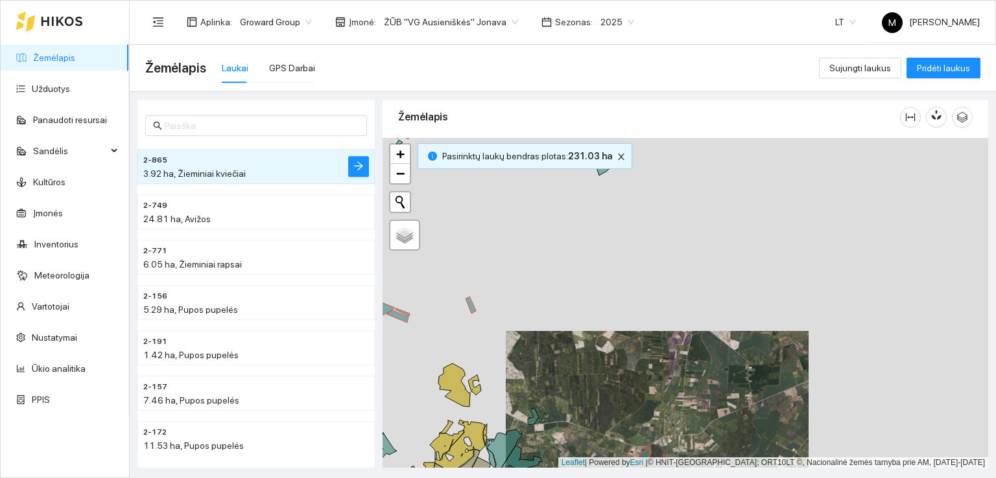
drag, startPoint x: 617, startPoint y: 281, endPoint x: 628, endPoint y: 383, distance: 103.0
click at [627, 382] on div at bounding box center [686, 303] width 606 height 331
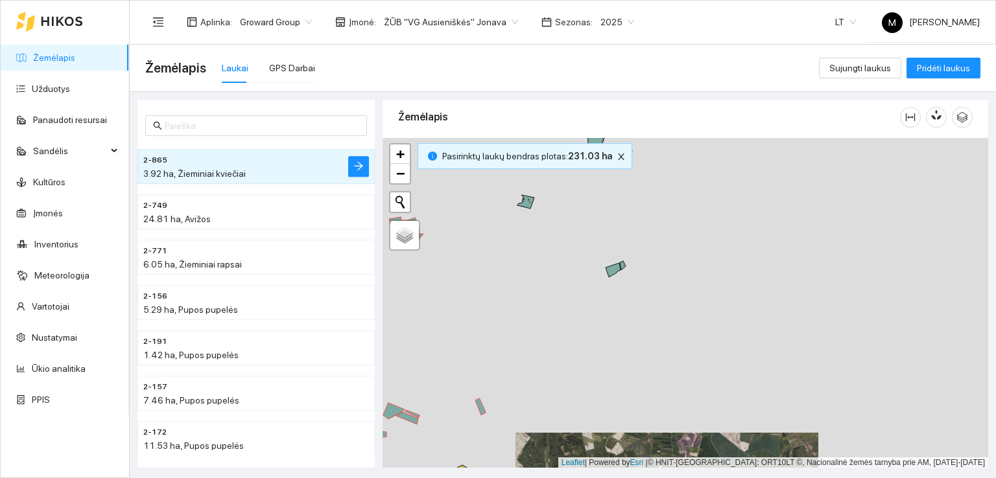
drag, startPoint x: 626, startPoint y: 294, endPoint x: 631, endPoint y: 373, distance: 79.9
click at [631, 373] on div at bounding box center [686, 303] width 606 height 331
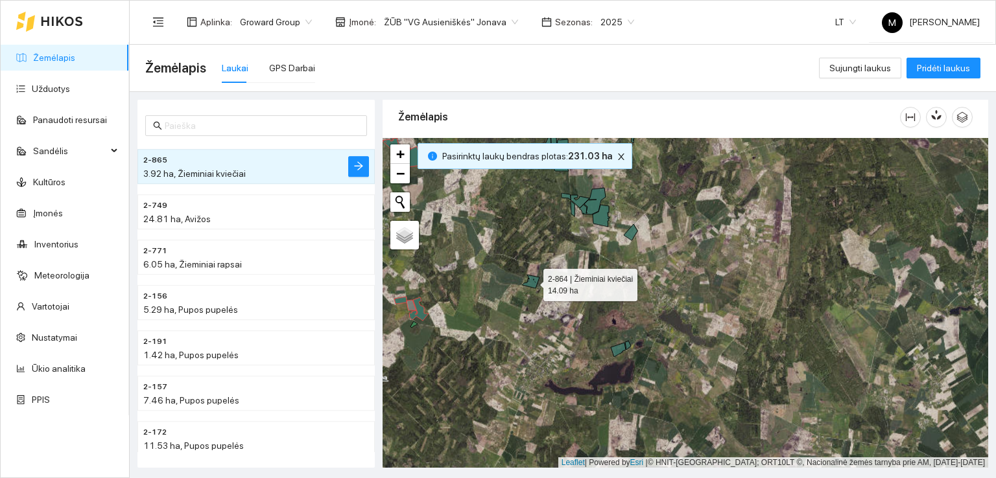
click at [534, 281] on icon at bounding box center [531, 282] width 17 height 14
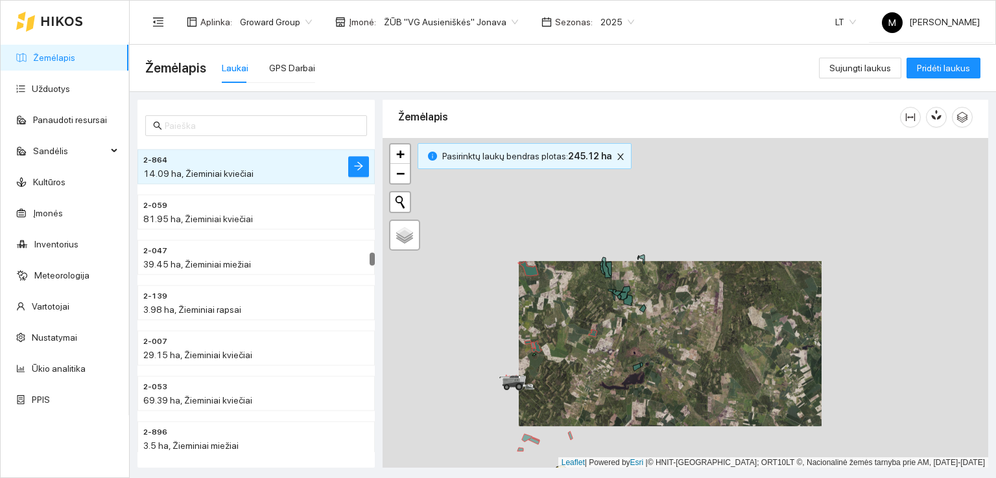
drag, startPoint x: 504, startPoint y: 307, endPoint x: 580, endPoint y: 328, distance: 79.3
click at [580, 328] on div at bounding box center [686, 303] width 606 height 331
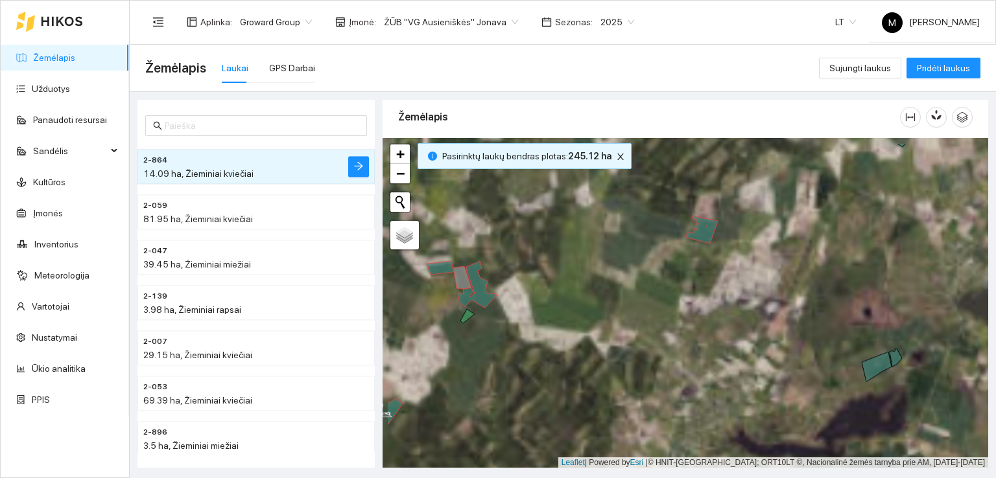
drag, startPoint x: 576, startPoint y: 394, endPoint x: 620, endPoint y: 410, distance: 46.6
click at [620, 410] on div at bounding box center [686, 303] width 606 height 331
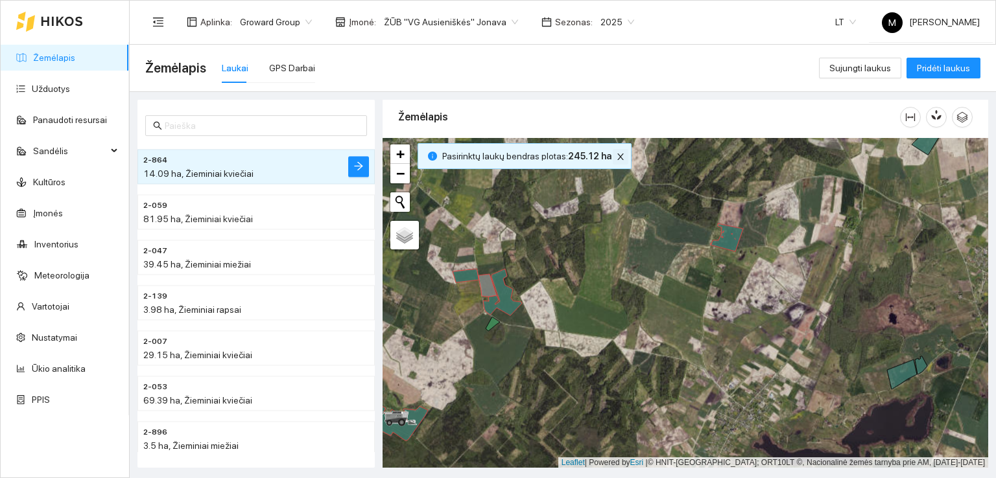
click at [616, 160] on icon "close" at bounding box center [620, 156] width 9 height 9
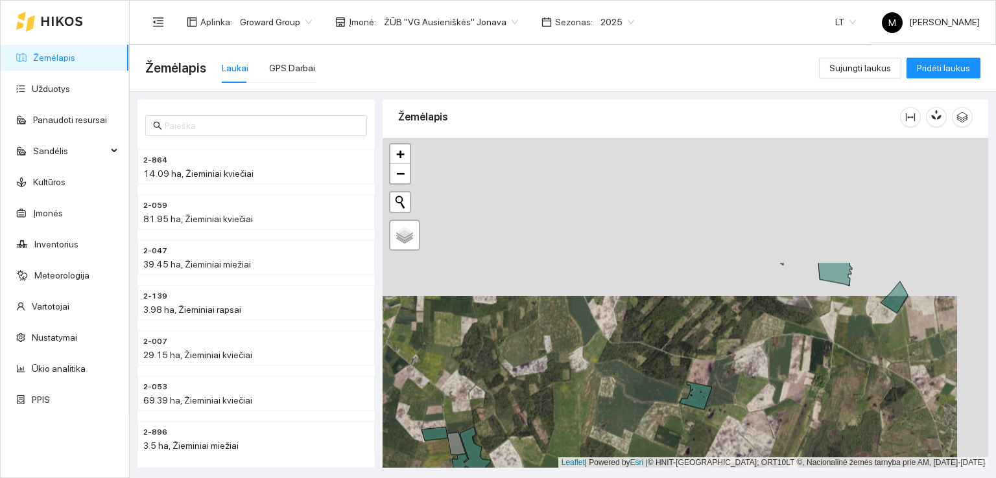
drag, startPoint x: 788, startPoint y: 287, endPoint x: 753, endPoint y: 470, distance: 186.9
click at [753, 470] on main "Žemėlapis Laukai GPS Darbai Sujungti laukus Pridėti laukus 2-864 14.09 ha, Žiem…" at bounding box center [563, 262] width 866 height 434
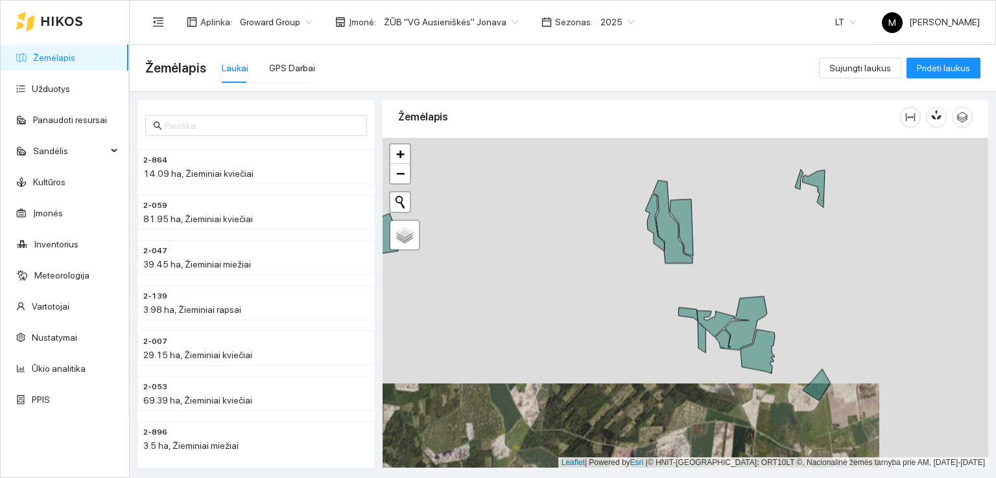
drag, startPoint x: 759, startPoint y: 351, endPoint x: 676, endPoint y: 414, distance: 103.2
click at [677, 418] on div at bounding box center [686, 303] width 606 height 331
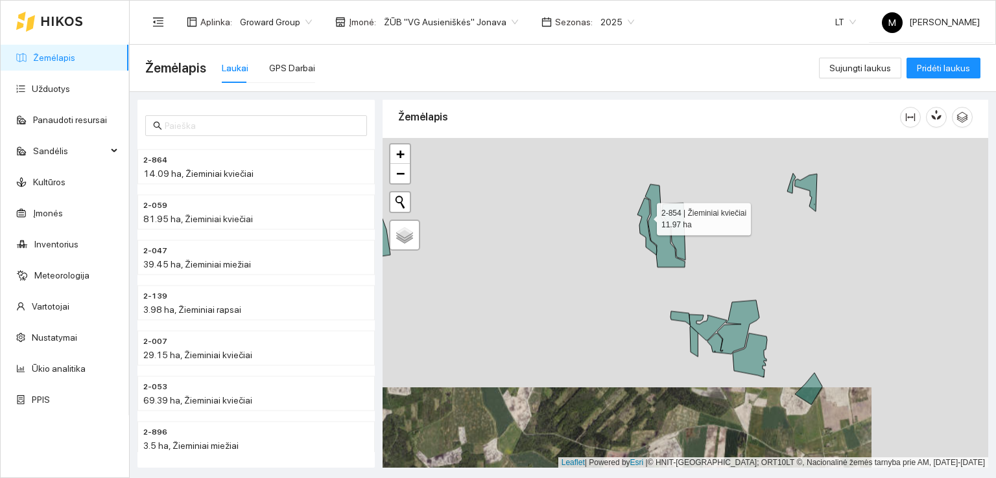
click at [645, 215] on icon at bounding box center [646, 226] width 19 height 57
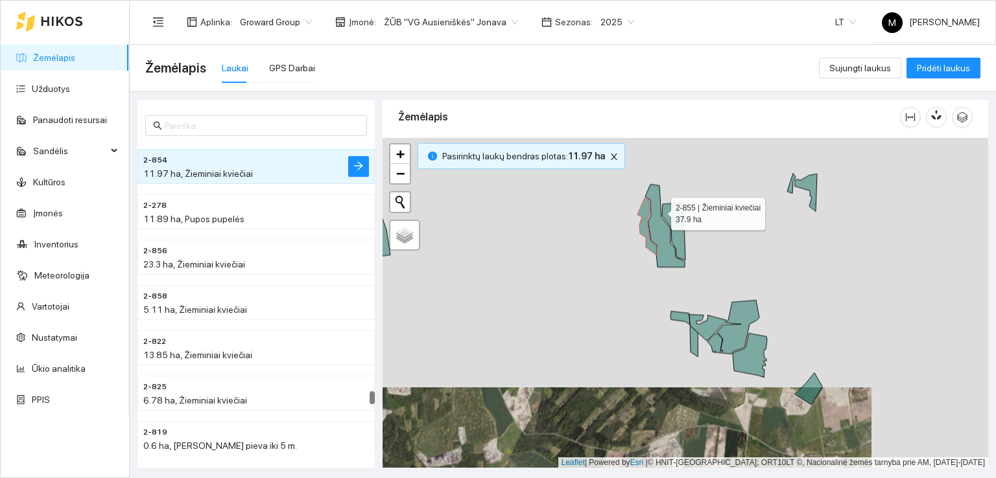
click at [659, 210] on icon at bounding box center [665, 225] width 40 height 83
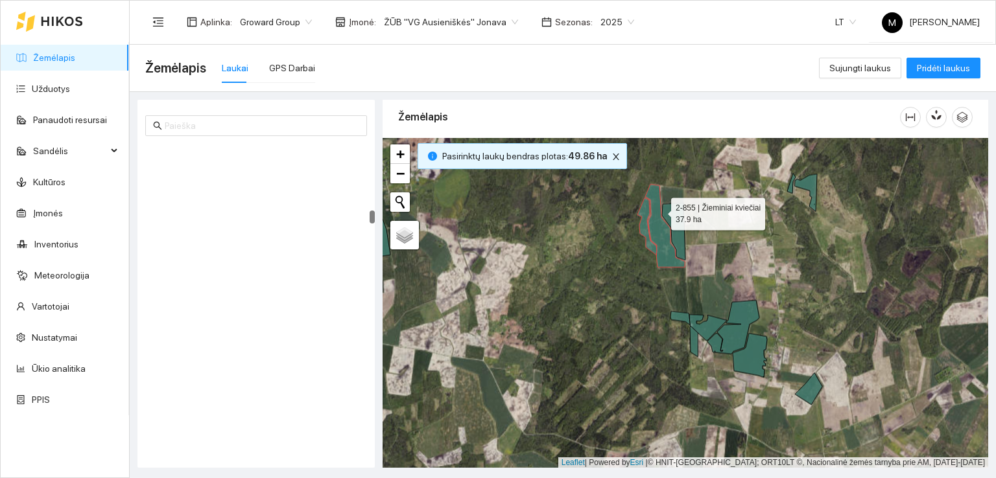
scroll to position [1722, 0]
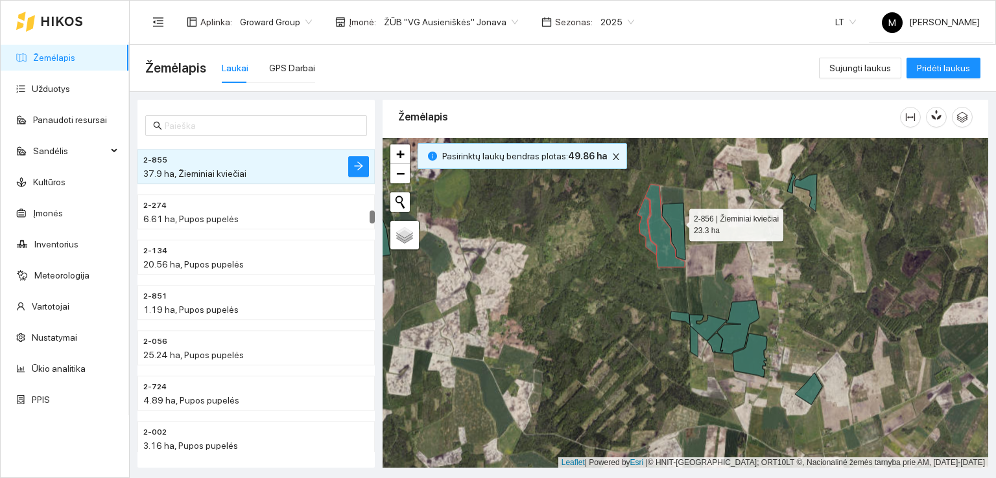
click at [677, 221] on icon at bounding box center [673, 231] width 23 height 57
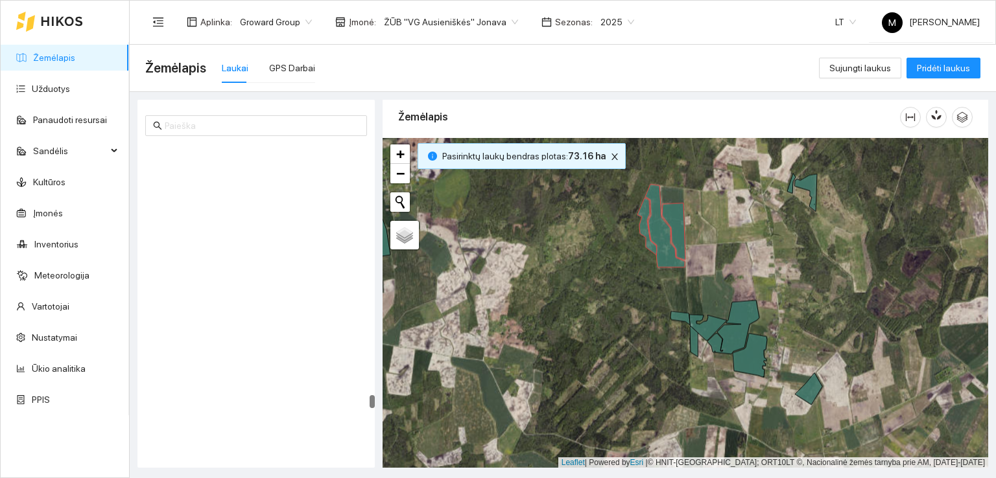
scroll to position [6481, 0]
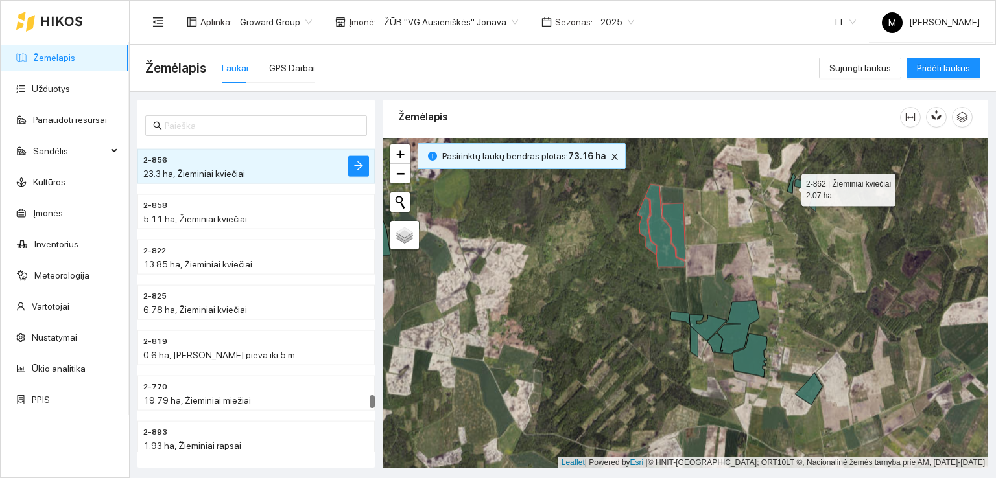
click at [790, 186] on icon at bounding box center [791, 183] width 8 height 20
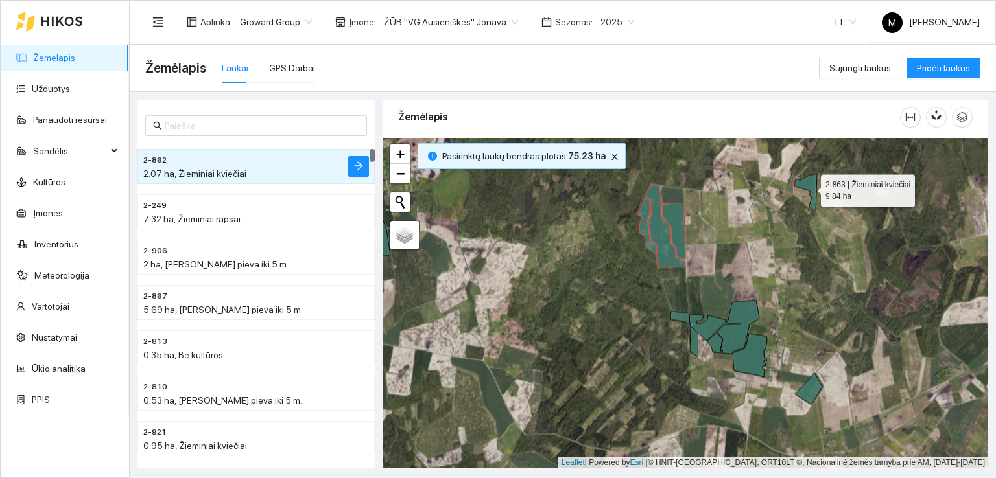
click at [803, 184] on icon at bounding box center [806, 193] width 22 height 38
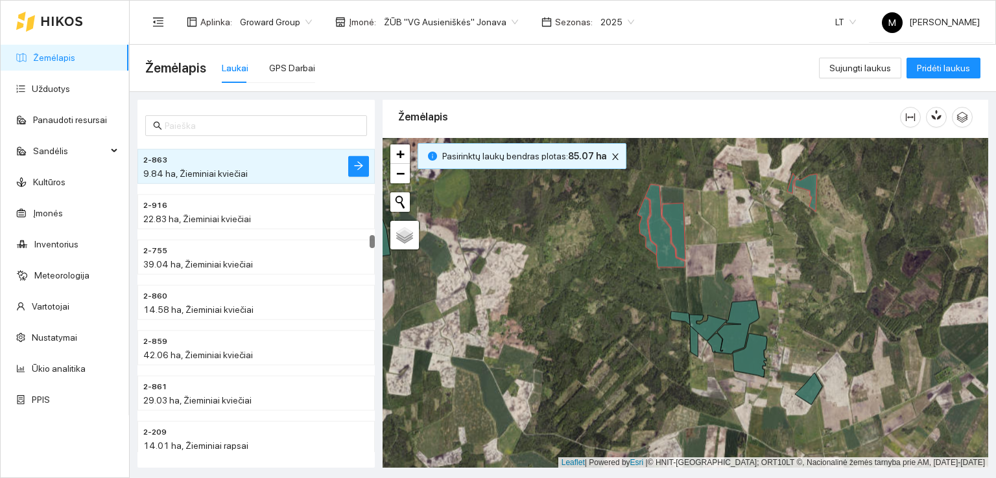
click at [680, 323] on div at bounding box center [686, 303] width 606 height 331
click at [682, 316] on icon at bounding box center [679, 318] width 19 height 14
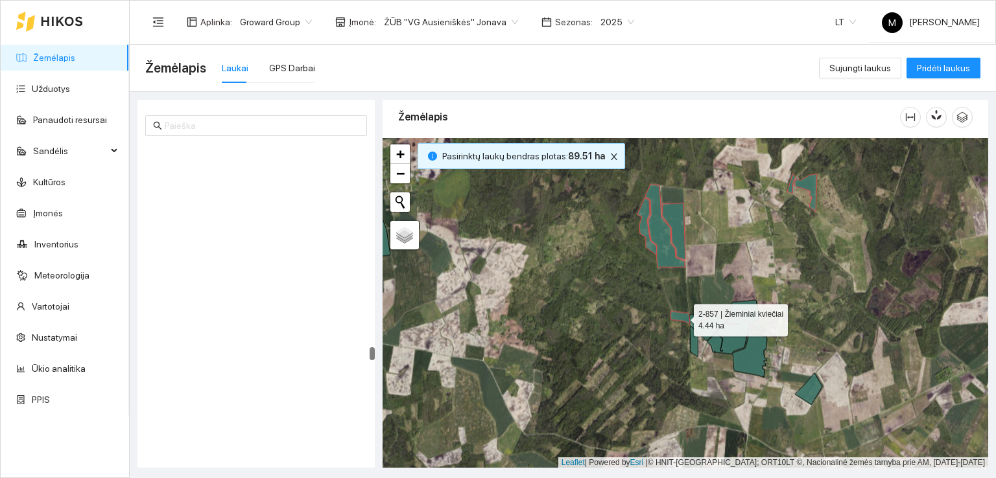
scroll to position [5257, 0]
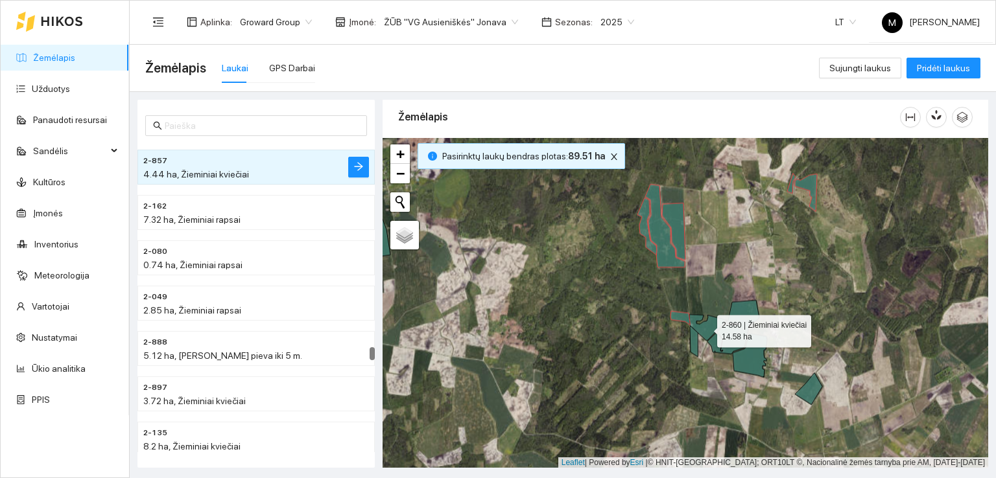
click at [707, 328] on icon at bounding box center [708, 327] width 38 height 26
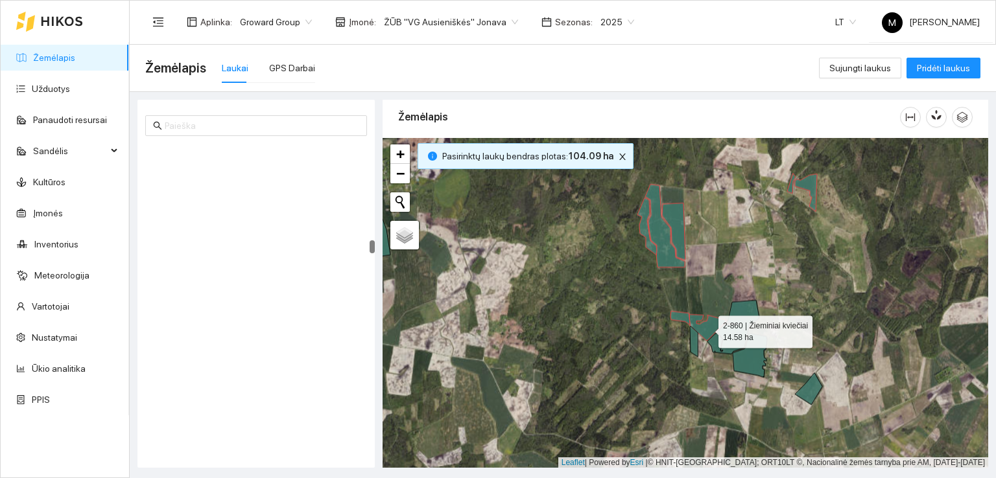
scroll to position [2493, 0]
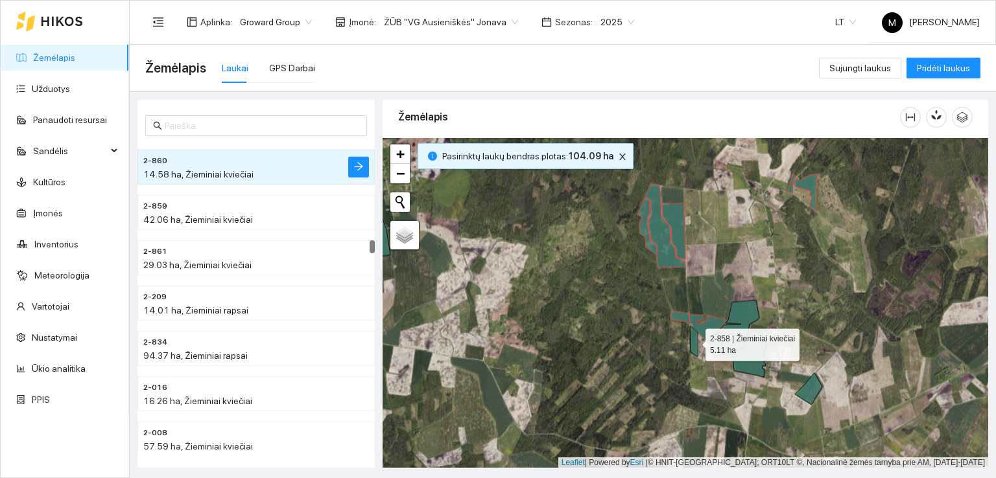
click at [692, 348] on icon at bounding box center [694, 341] width 8 height 30
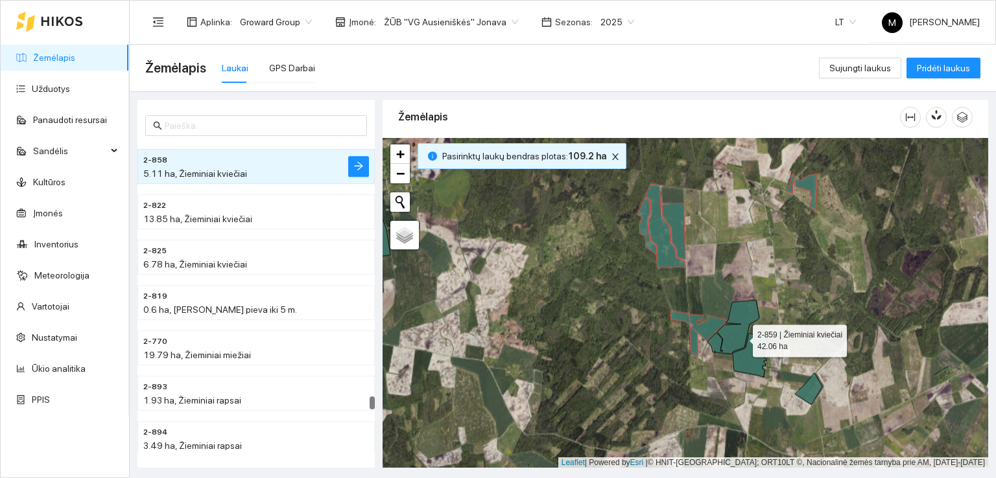
click at [741, 337] on icon at bounding box center [733, 327] width 52 height 54
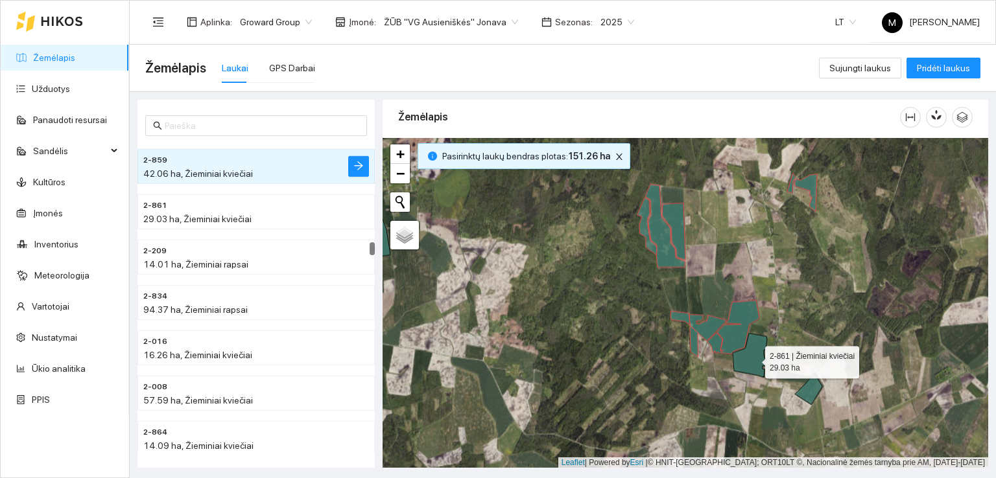
click at [753, 359] on icon at bounding box center [750, 355] width 34 height 44
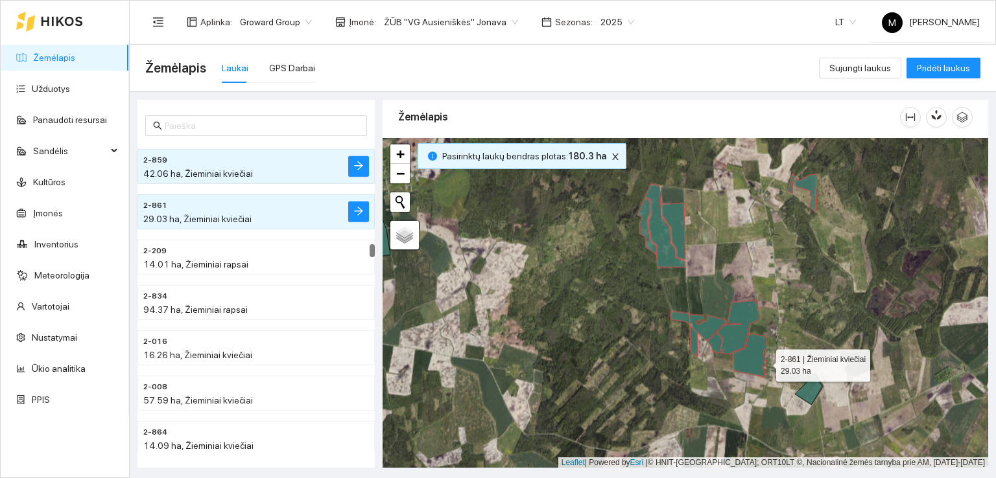
scroll to position [2584, 0]
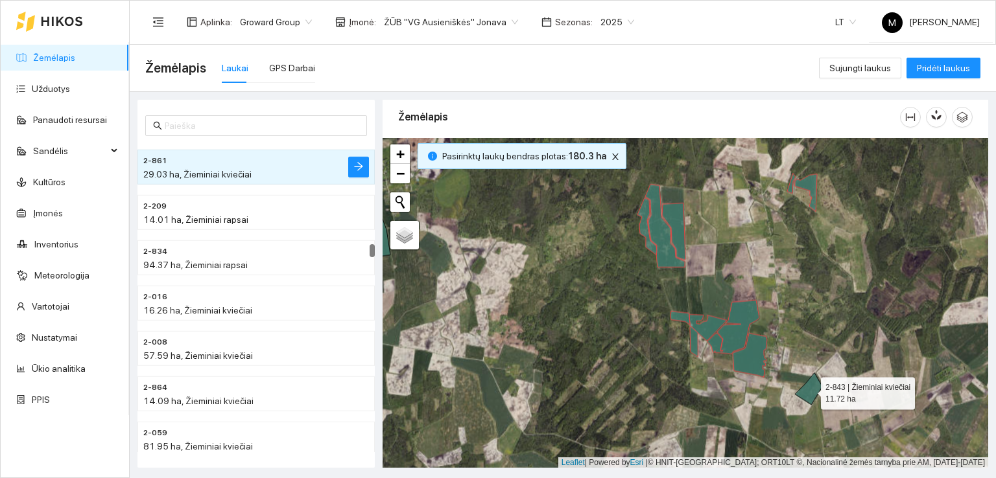
click at [809, 390] on icon at bounding box center [808, 389] width 27 height 32
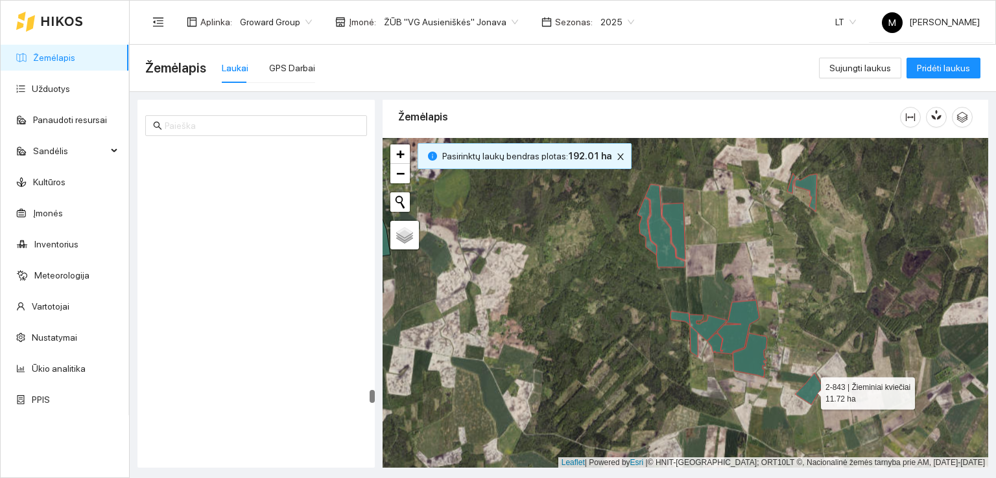
scroll to position [6346, 0]
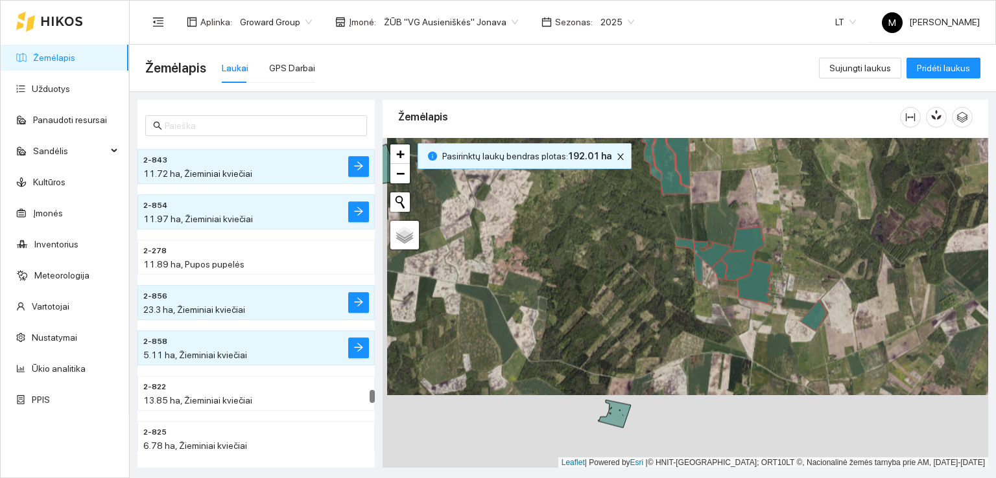
drag, startPoint x: 772, startPoint y: 411, endPoint x: 760, endPoint y: 240, distance: 171.6
click at [760, 241] on div at bounding box center [686, 303] width 606 height 331
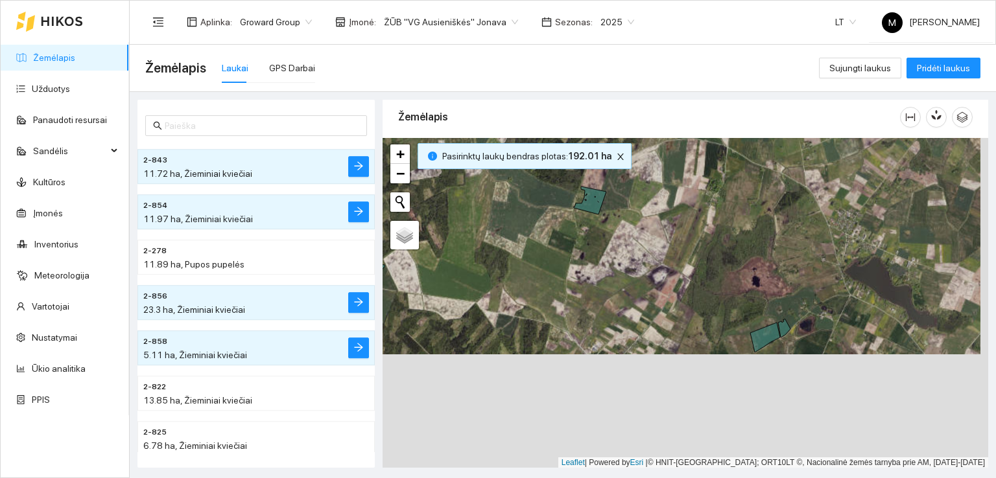
drag, startPoint x: 808, startPoint y: 412, endPoint x: 792, endPoint y: 318, distance: 94.8
click at [797, 303] on div at bounding box center [686, 303] width 606 height 331
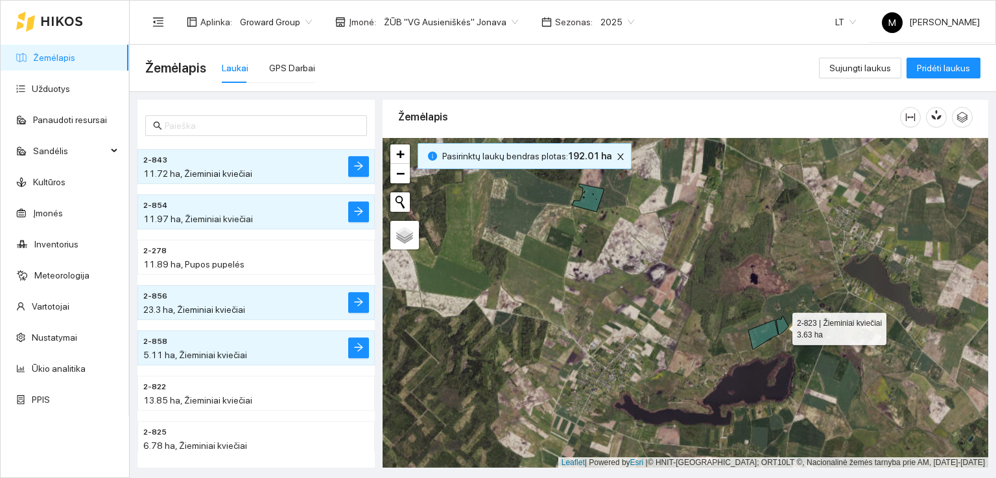
click at [781, 325] on icon at bounding box center [782, 326] width 12 height 18
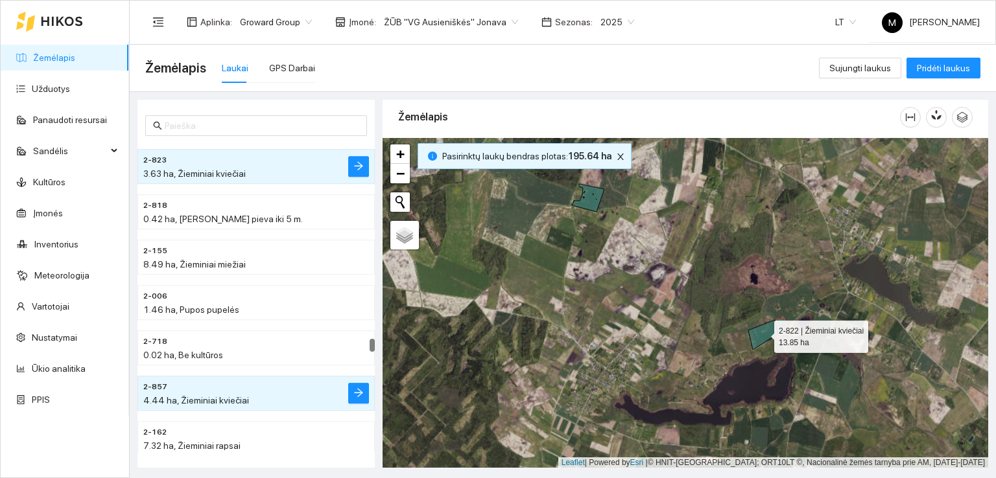
click at [770, 329] on icon at bounding box center [763, 335] width 30 height 30
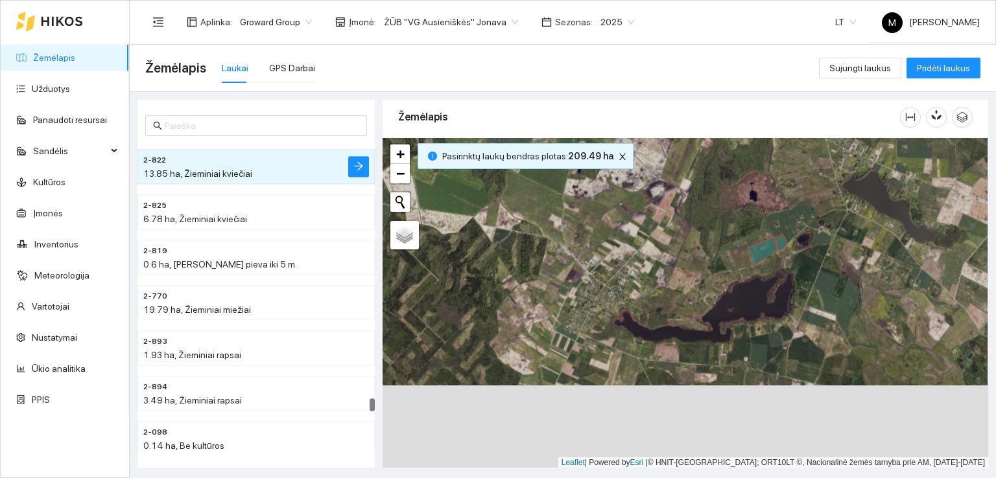
drag, startPoint x: 702, startPoint y: 378, endPoint x: 703, endPoint y: 246, distance: 131.6
click at [703, 246] on div at bounding box center [686, 303] width 606 height 331
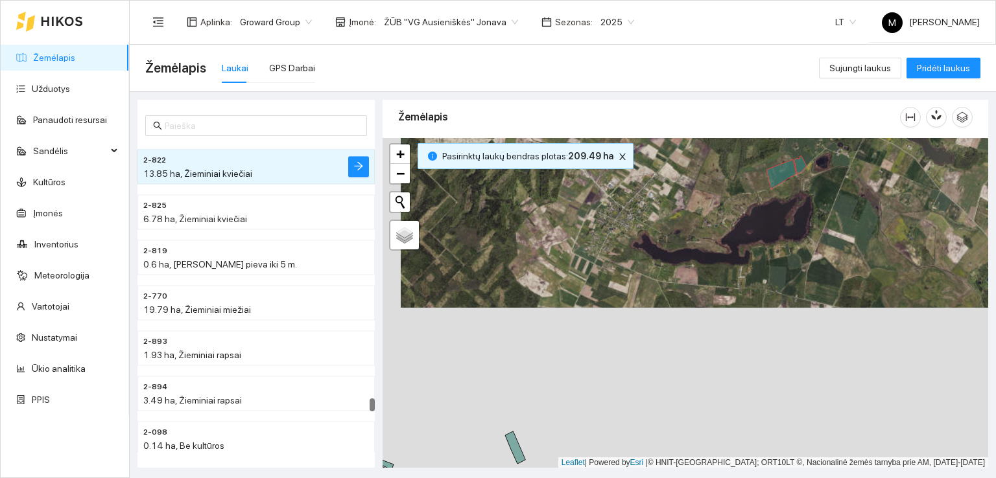
drag, startPoint x: 630, startPoint y: 361, endPoint x: 637, endPoint y: 247, distance: 114.3
click at [637, 247] on div at bounding box center [686, 303] width 606 height 331
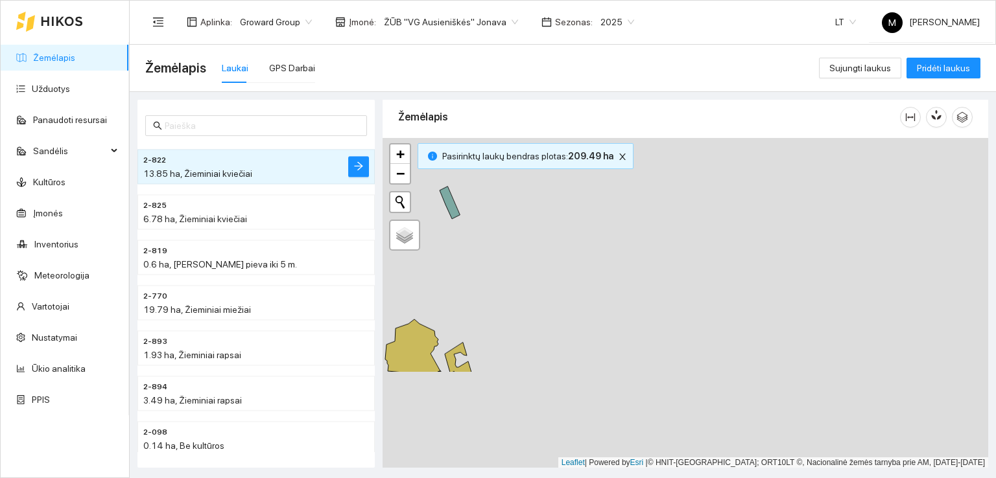
drag, startPoint x: 698, startPoint y: 393, endPoint x: 617, endPoint y: 242, distance: 170.5
click at [619, 242] on div at bounding box center [686, 303] width 606 height 331
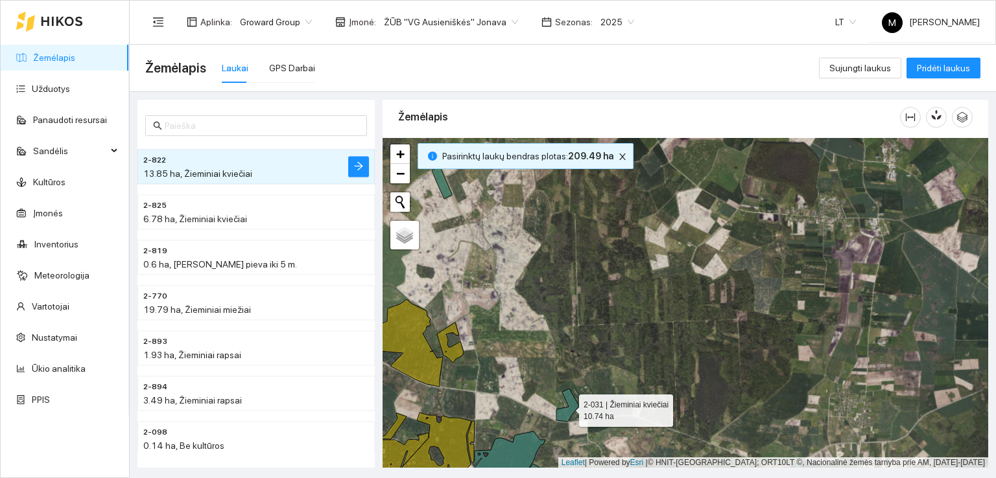
click at [561, 412] on icon at bounding box center [567, 405] width 23 height 33
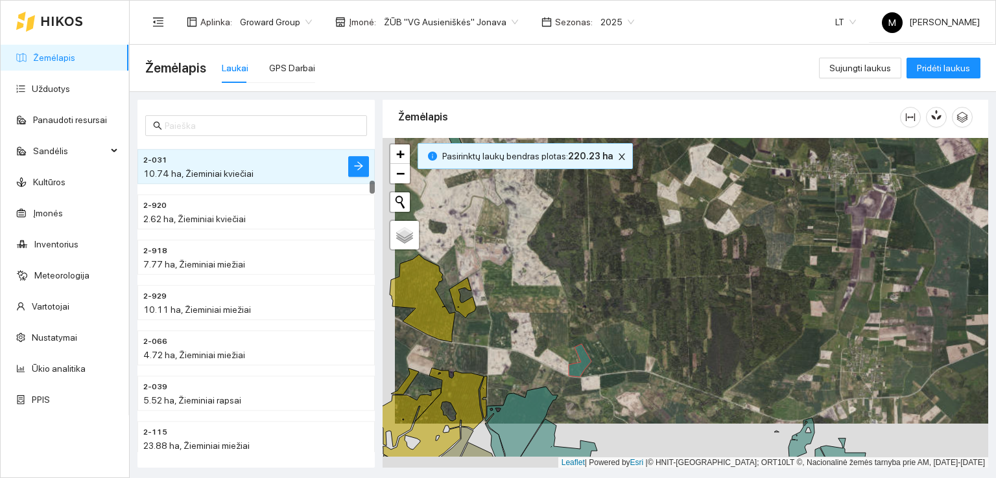
drag, startPoint x: 658, startPoint y: 406, endPoint x: 689, endPoint y: 256, distance: 153.5
click at [689, 256] on div at bounding box center [686, 303] width 606 height 331
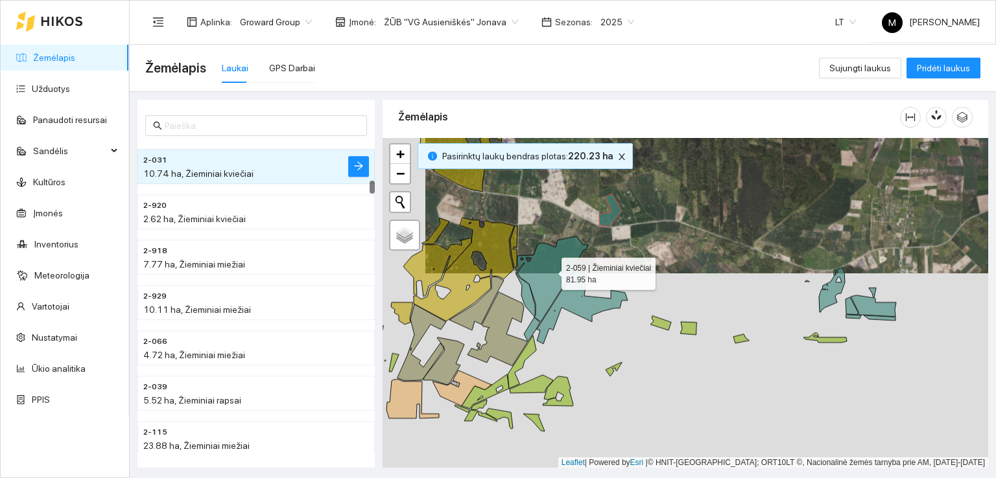
click at [537, 274] on icon at bounding box center [551, 280] width 73 height 86
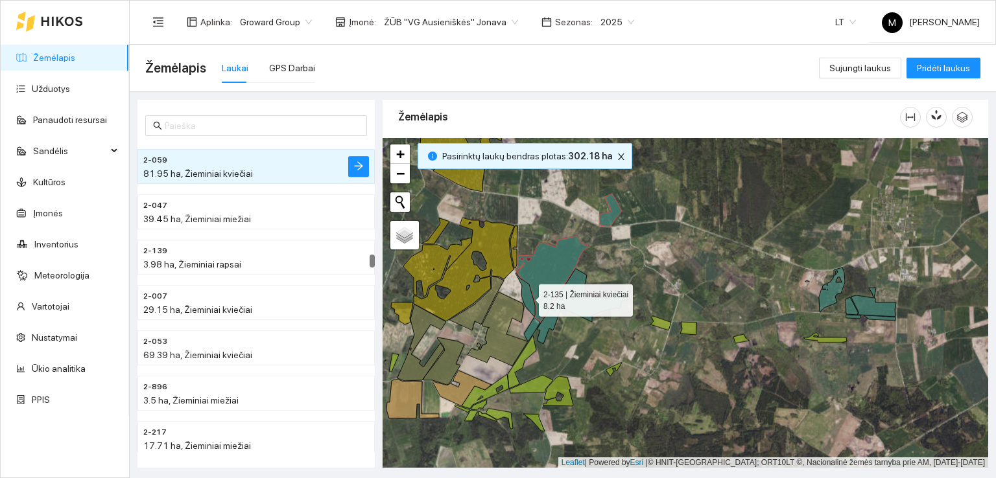
click at [527, 297] on icon at bounding box center [524, 295] width 19 height 44
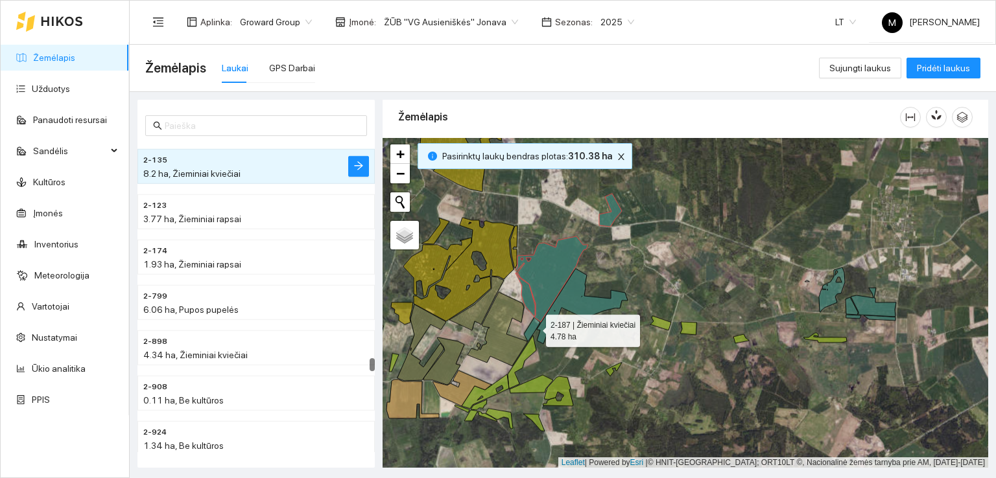
click at [534, 327] on icon at bounding box center [532, 330] width 16 height 24
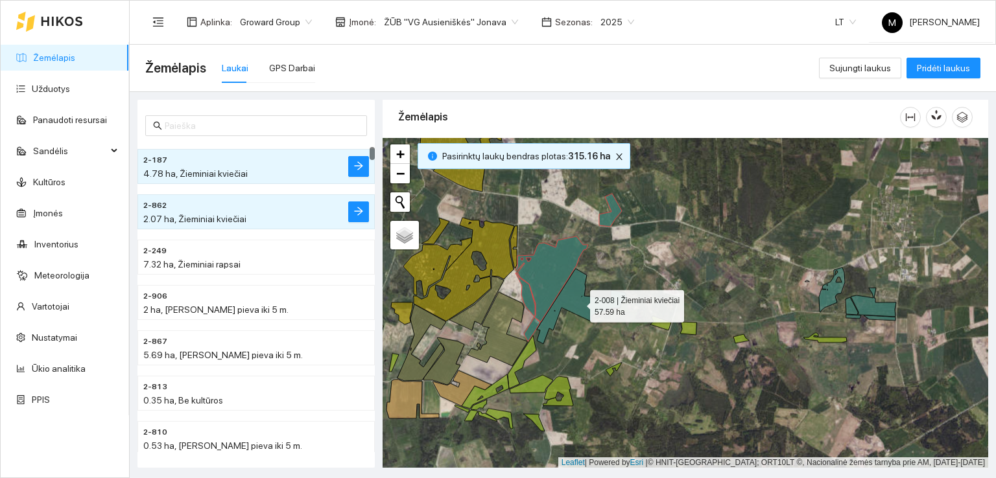
click at [572, 298] on icon at bounding box center [582, 306] width 91 height 75
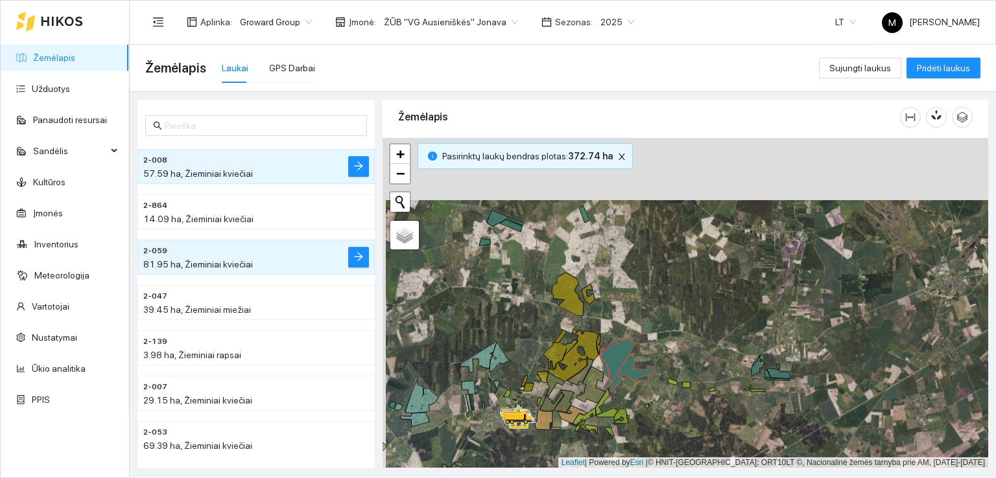
drag, startPoint x: 685, startPoint y: 280, endPoint x: 690, endPoint y: 349, distance: 68.9
click at [690, 349] on div at bounding box center [686, 303] width 606 height 331
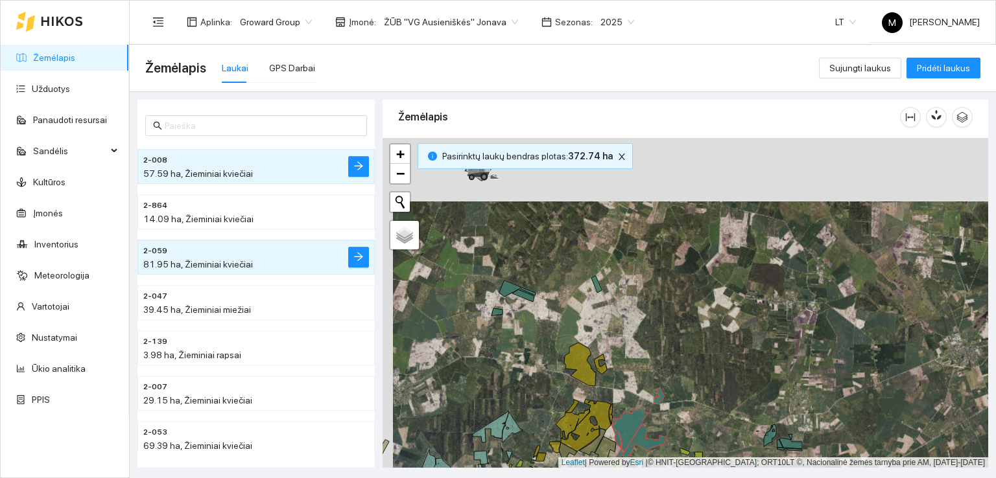
drag, startPoint x: 675, startPoint y: 298, endPoint x: 686, endPoint y: 364, distance: 67.0
click at [686, 364] on div at bounding box center [686, 303] width 606 height 331
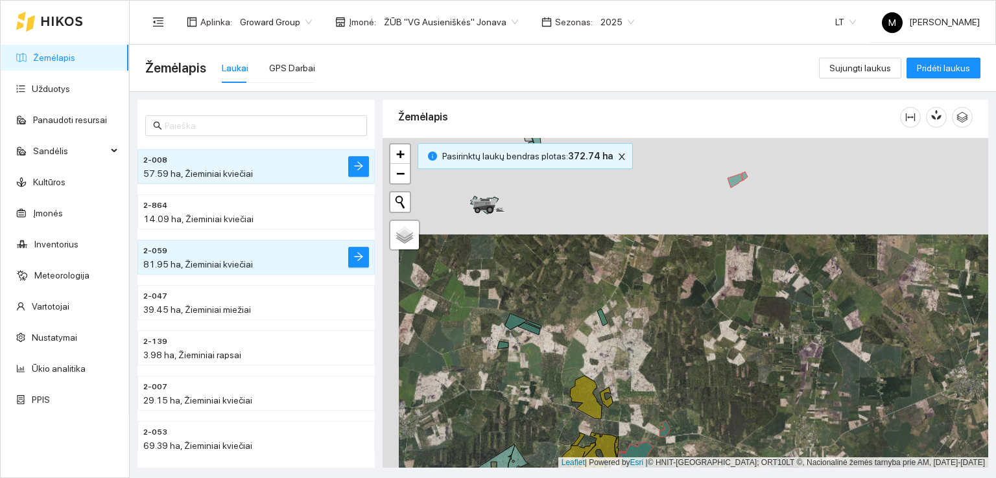
drag, startPoint x: 694, startPoint y: 314, endPoint x: 701, endPoint y: 353, distance: 39.7
click at [701, 353] on div at bounding box center [686, 303] width 606 height 331
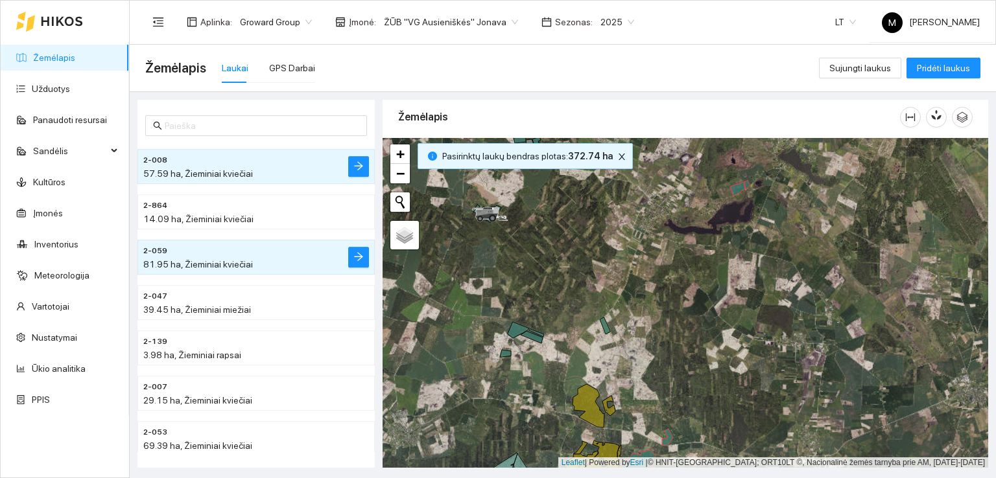
click at [609, 18] on span "2025" at bounding box center [617, 21] width 34 height 19
click at [600, 168] on div "2026" at bounding box center [600, 172] width 33 height 14
